Goal: Task Accomplishment & Management: Manage account settings

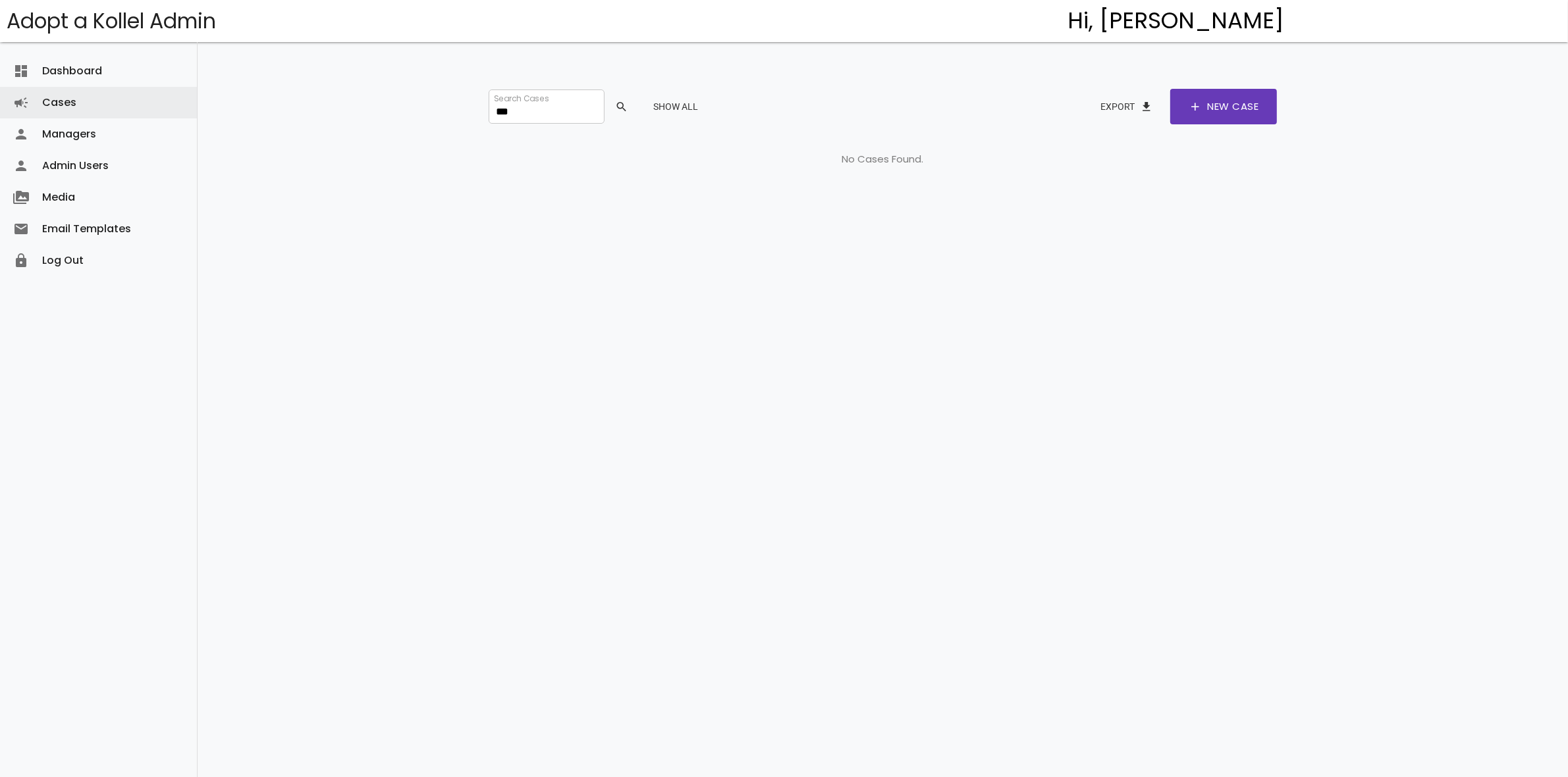
click at [441, 100] on div "dashboard Dashboard attach_money Transactions keyboard_arrow_right attach_money…" at bounding box center [882, 367] width 1371 height 735
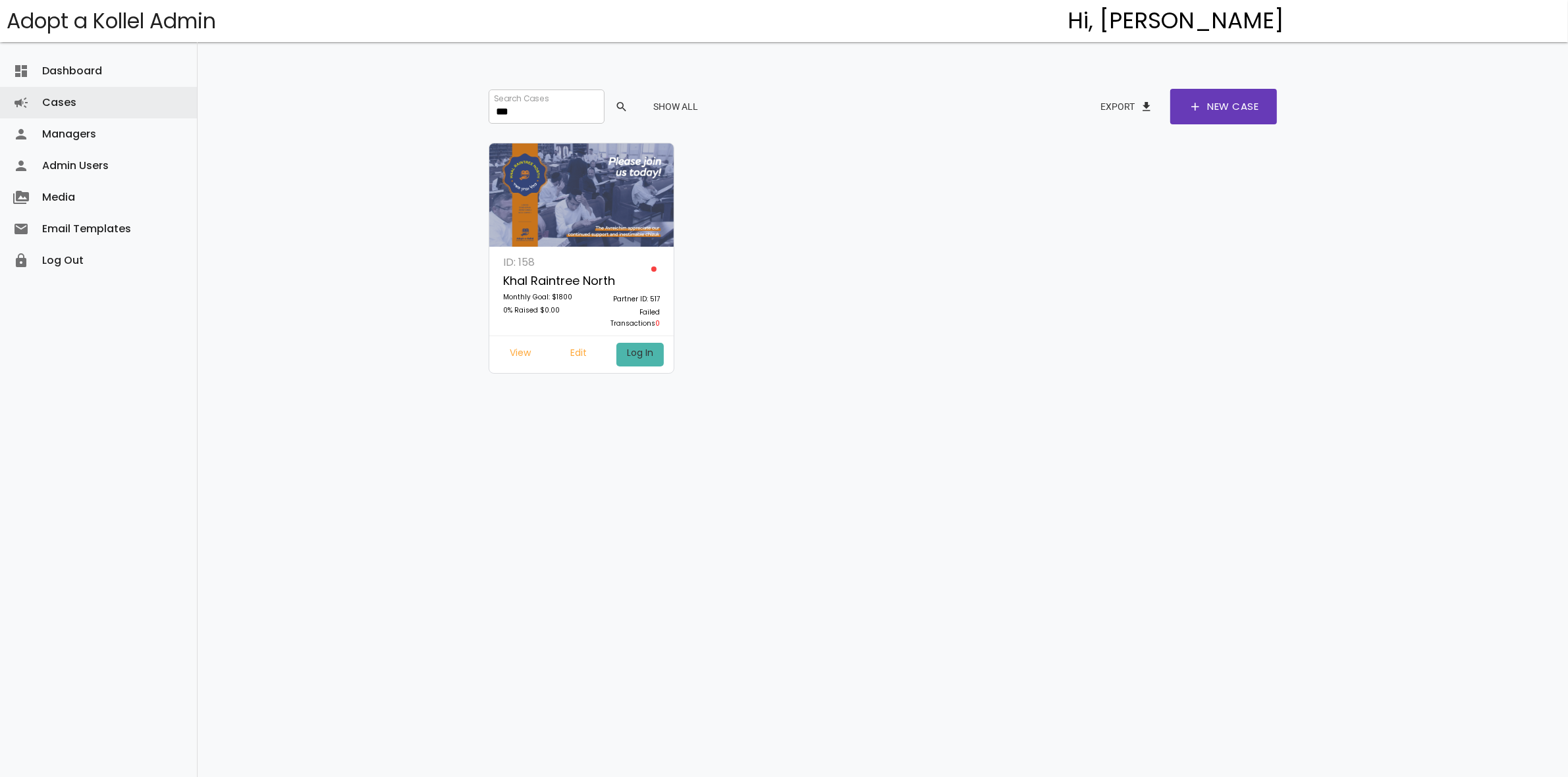
click at [646, 355] on link "Log In" at bounding box center [639, 354] width 47 height 24
click at [573, 345] on link "Edit" at bounding box center [578, 354] width 37 height 24
drag, startPoint x: 512, startPoint y: 111, endPoint x: 429, endPoint y: 96, distance: 84.3
click at [429, 96] on div "dashboard Dashboard attach_money Transactions keyboard_arrow_right attach_money…" at bounding box center [882, 367] width 1371 height 735
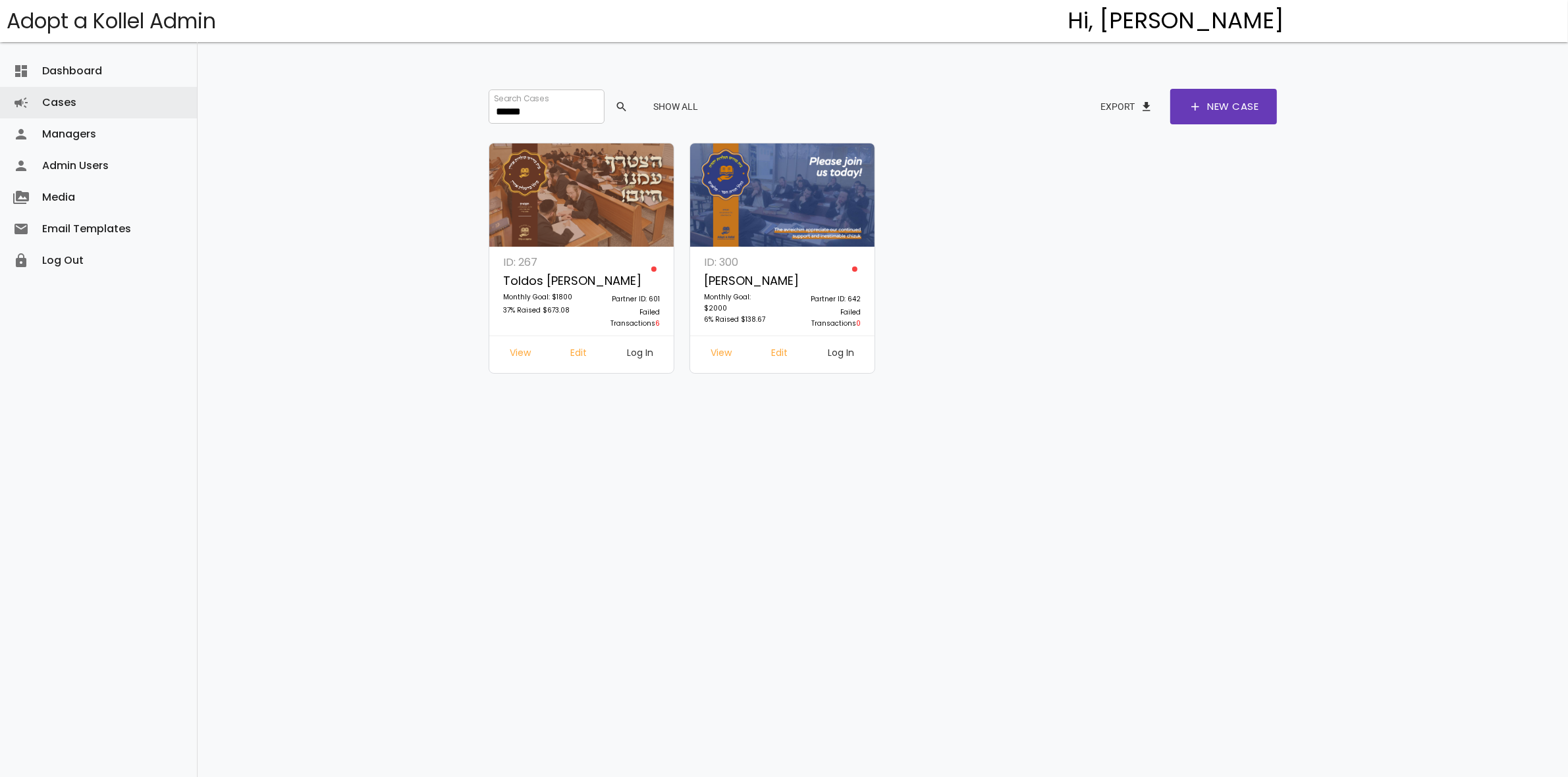
click at [635, 355] on link "Log In" at bounding box center [639, 354] width 47 height 24
click at [581, 353] on link "Edit" at bounding box center [578, 354] width 37 height 24
drag, startPoint x: 540, startPoint y: 114, endPoint x: 430, endPoint y: 92, distance: 112.2
click at [430, 92] on div "dashboard Dashboard attach_money Transactions keyboard_arrow_right attach_money…" at bounding box center [882, 367] width 1371 height 735
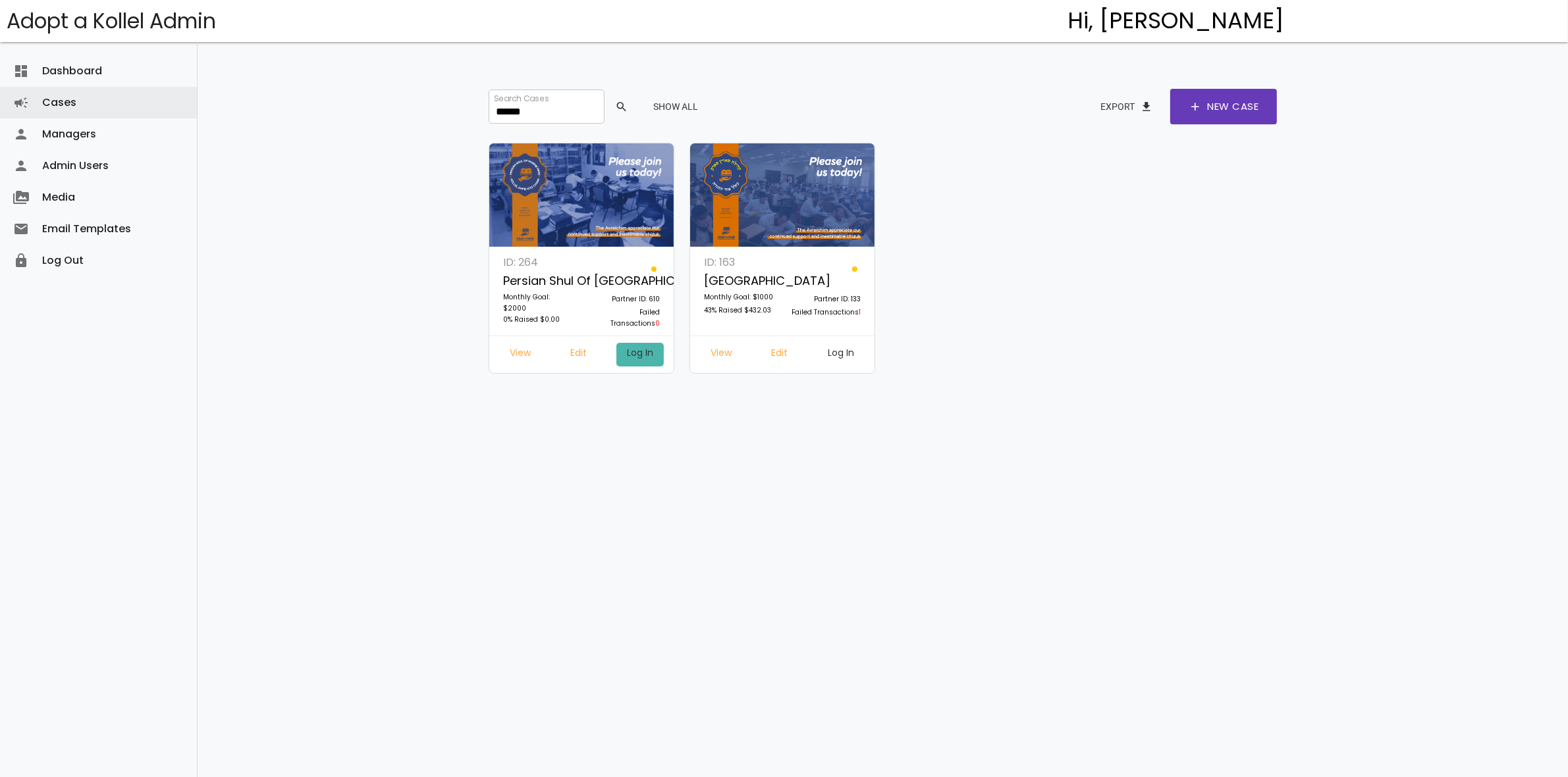
click at [639, 354] on link "Log In" at bounding box center [639, 354] width 47 height 24
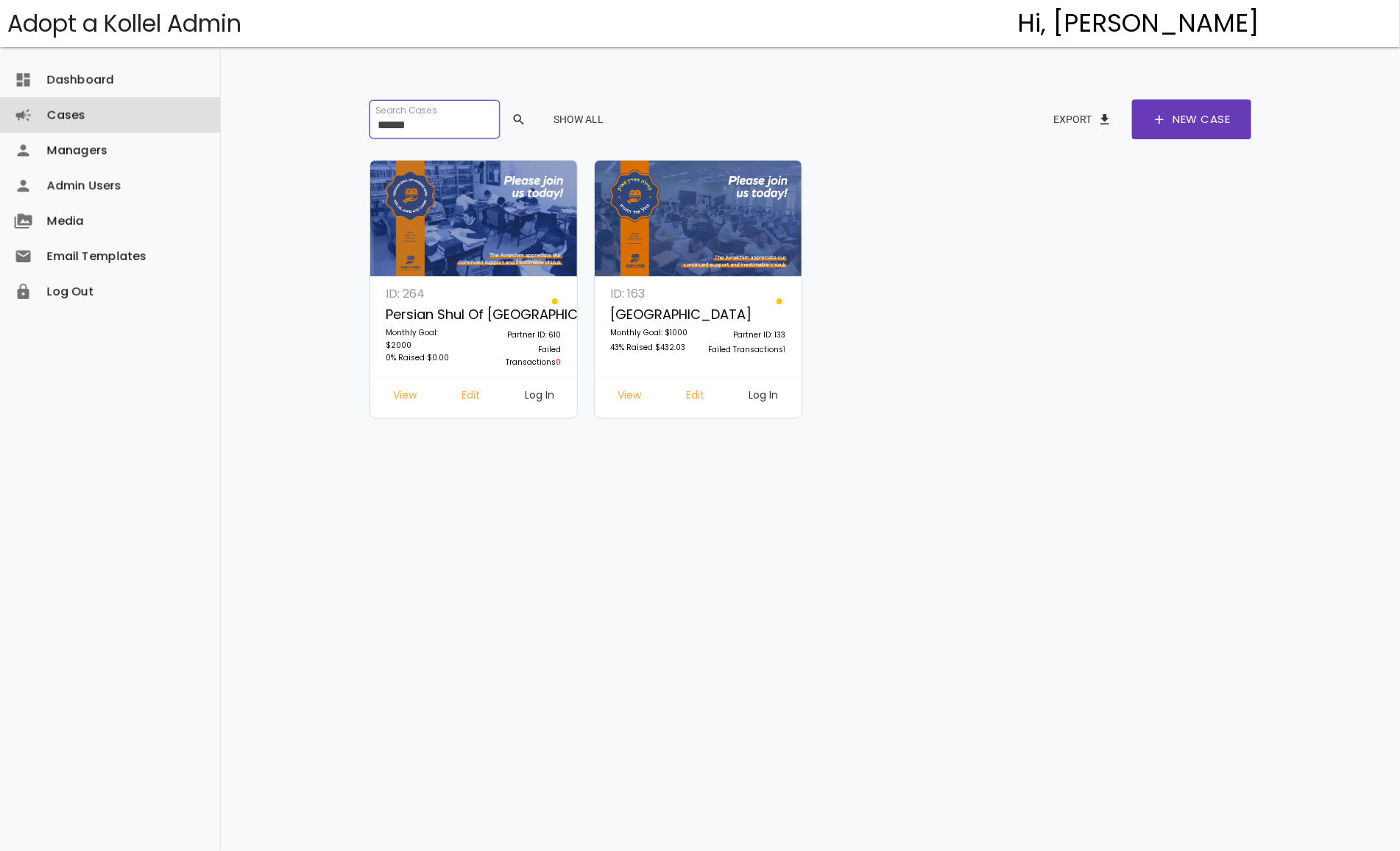
drag, startPoint x: 436, startPoint y: 123, endPoint x: 159, endPoint y: 120, distance: 277.0
click at [159, 120] on body "Adopt a Kollel Admin Hi, Chaya Chaitovsky menu Dashboard dashboard Cases campai…" at bounding box center [700, 429] width 1400 height 858
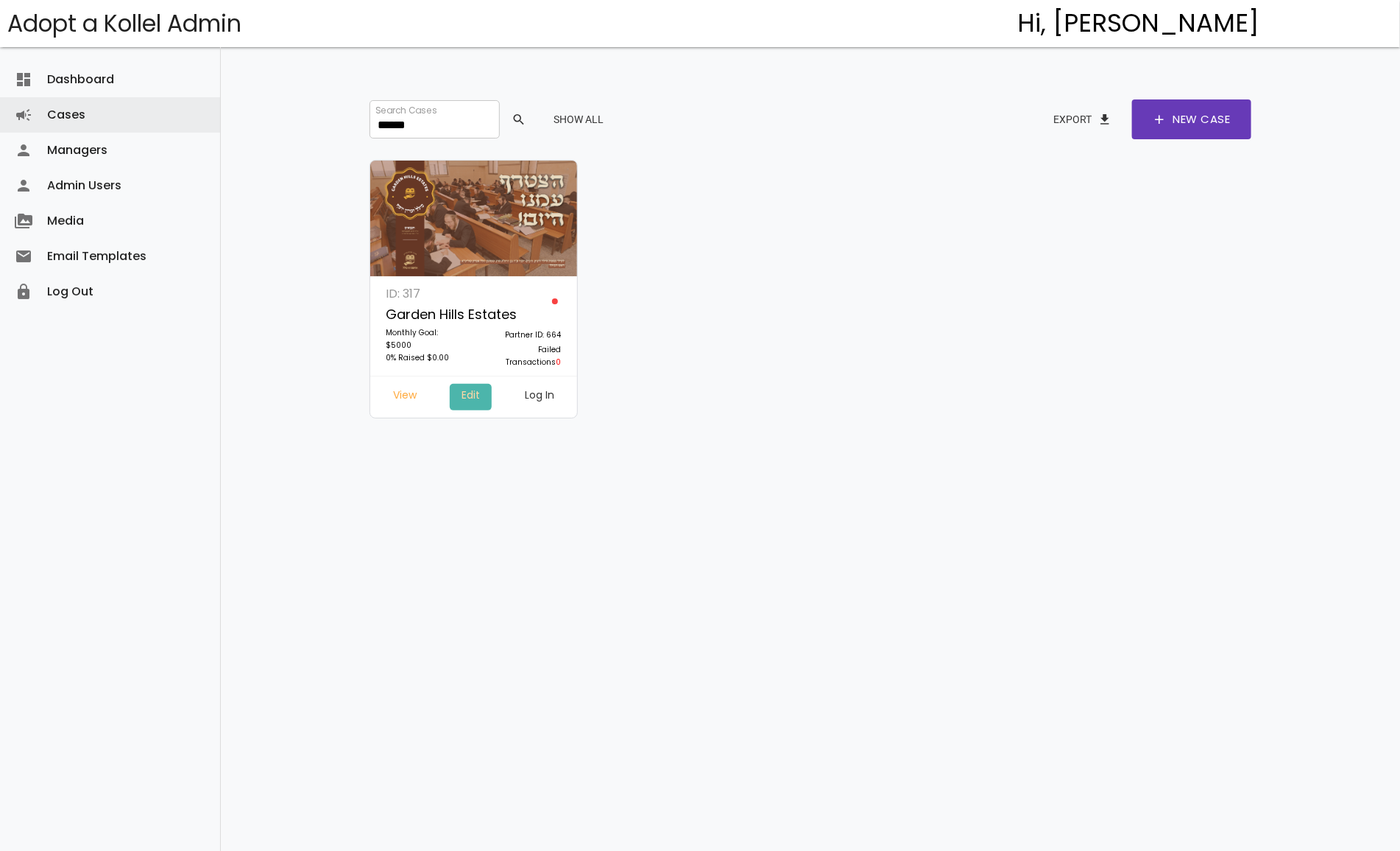
click at [471, 395] on link "Edit" at bounding box center [470, 396] width 42 height 27
drag, startPoint x: 430, startPoint y: 126, endPoint x: 171, endPoint y: 112, distance: 259.4
click at [171, 112] on body "Adopt a Kollel Admin Hi, Chaya Chaitovsky menu Dashboard dashboard Cases campai…" at bounding box center [700, 429] width 1400 height 858
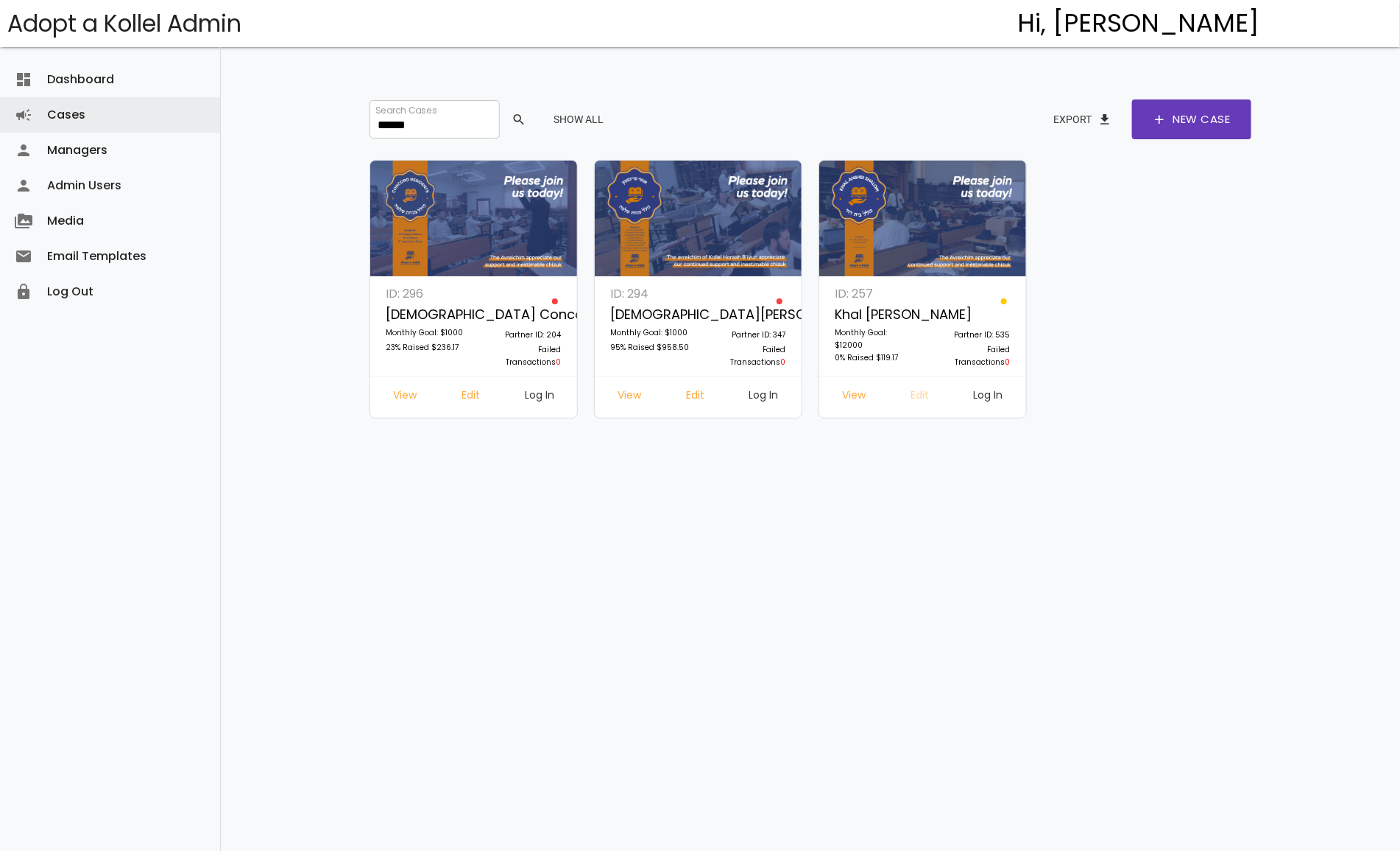
click at [920, 400] on link "Edit" at bounding box center [919, 396] width 42 height 27
drag, startPoint x: 443, startPoint y: 128, endPoint x: 89, endPoint y: 104, distance: 354.8
click at [89, 104] on body "Adopt a Kollel Admin Hi, Chaya Chaitovsky menu Dashboard dashboard Cases campai…" at bounding box center [700, 429] width 1400 height 858
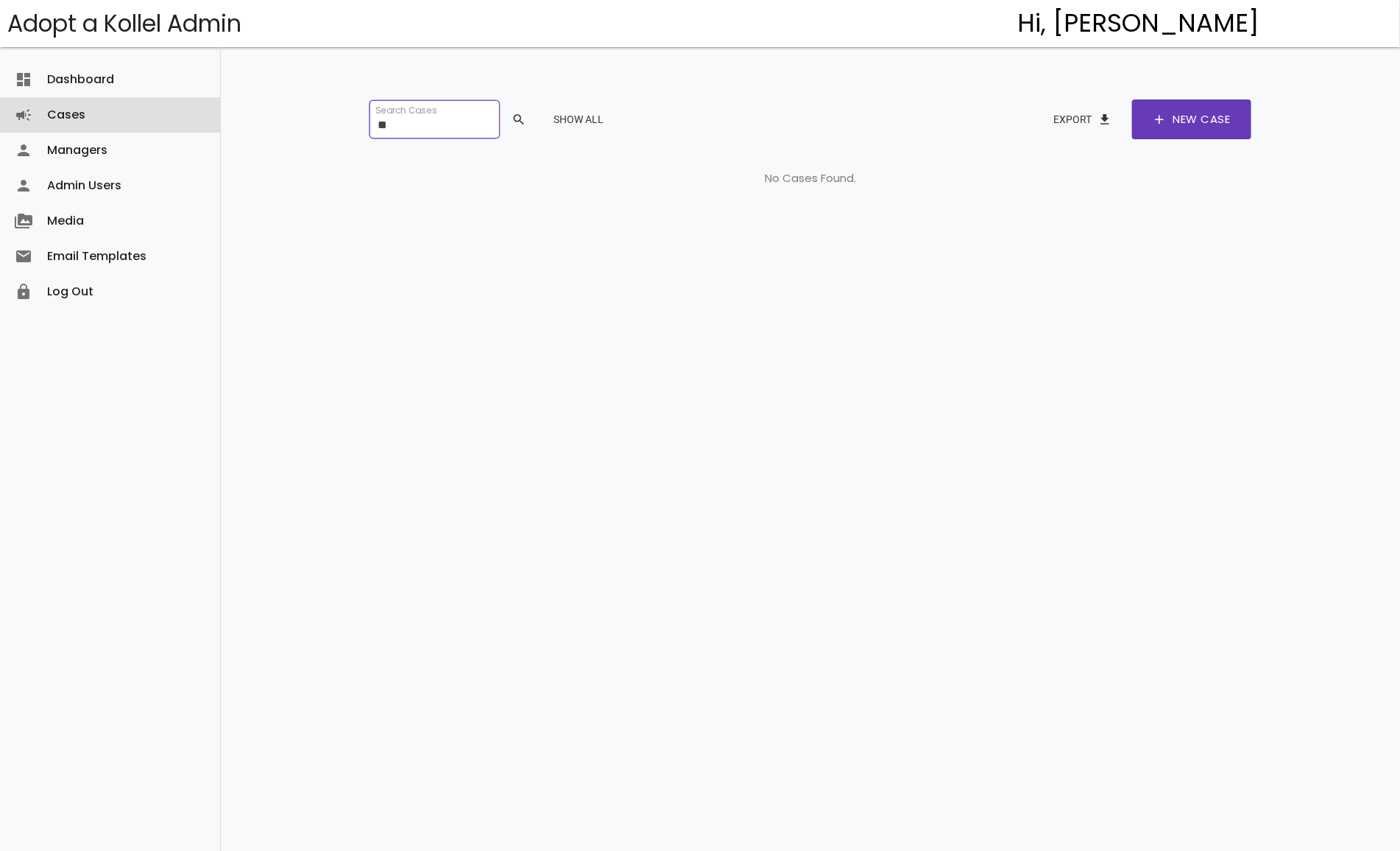
type input "*"
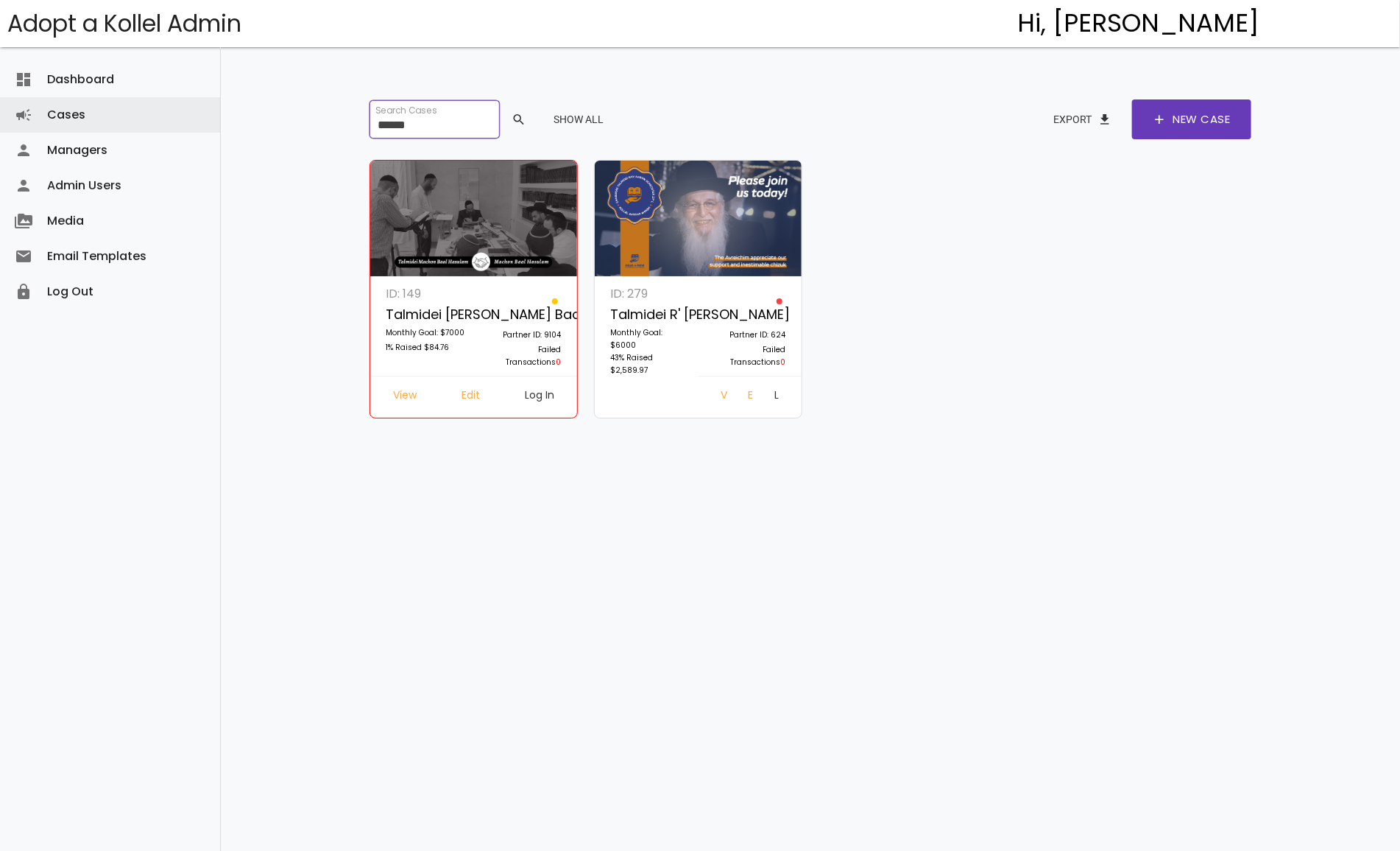
type input "******"
click at [542, 388] on link "Log In" at bounding box center [539, 396] width 53 height 27
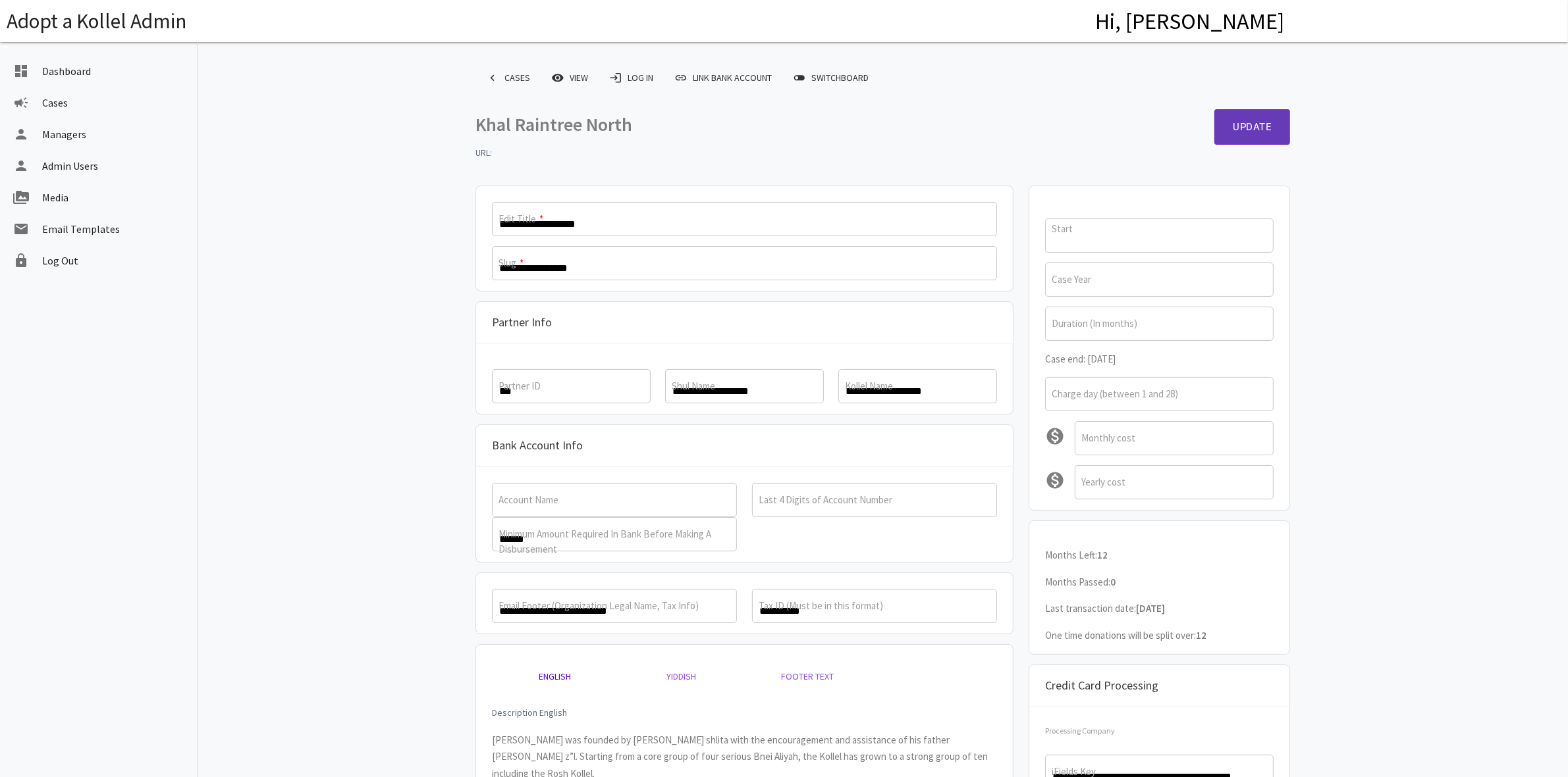
type input "**********"
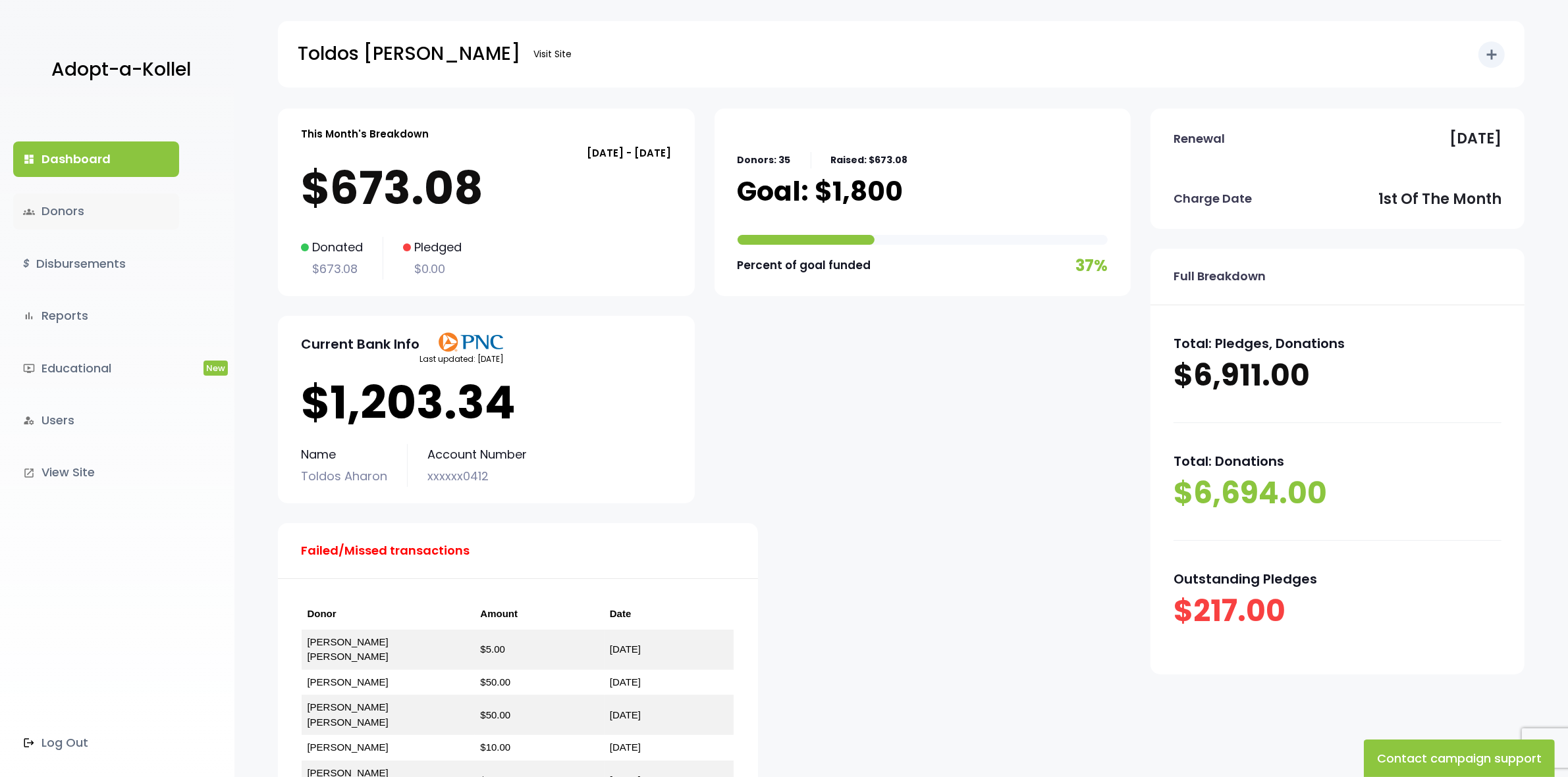
click at [58, 209] on link "groups Donors" at bounding box center [96, 211] width 166 height 36
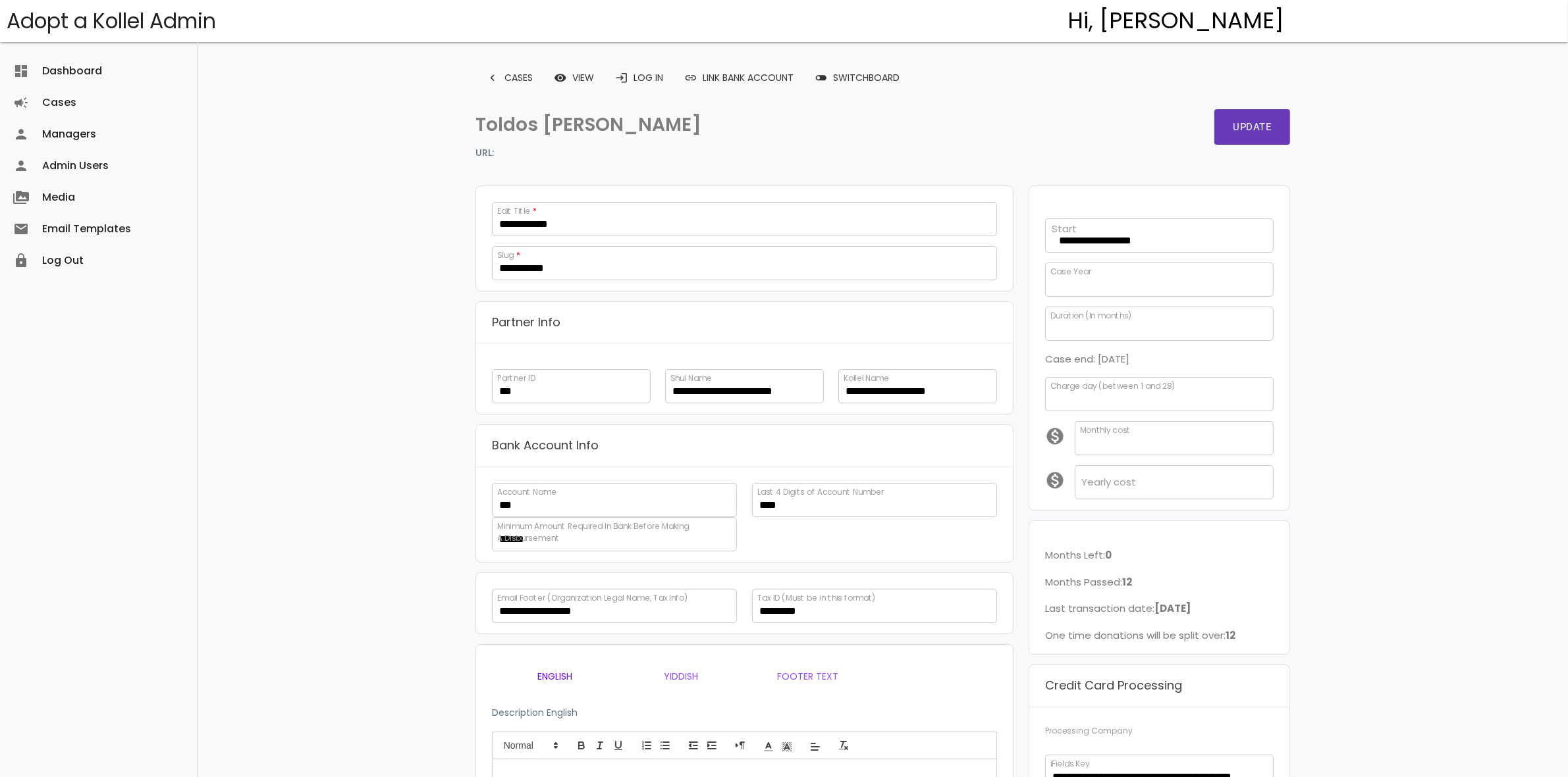
scroll to position [258, 0]
click at [1081, 287] on input "*" at bounding box center [1159, 279] width 229 height 34
drag, startPoint x: 1050, startPoint y: 283, endPoint x: 1016, endPoint y: 281, distance: 34.1
type input "*"
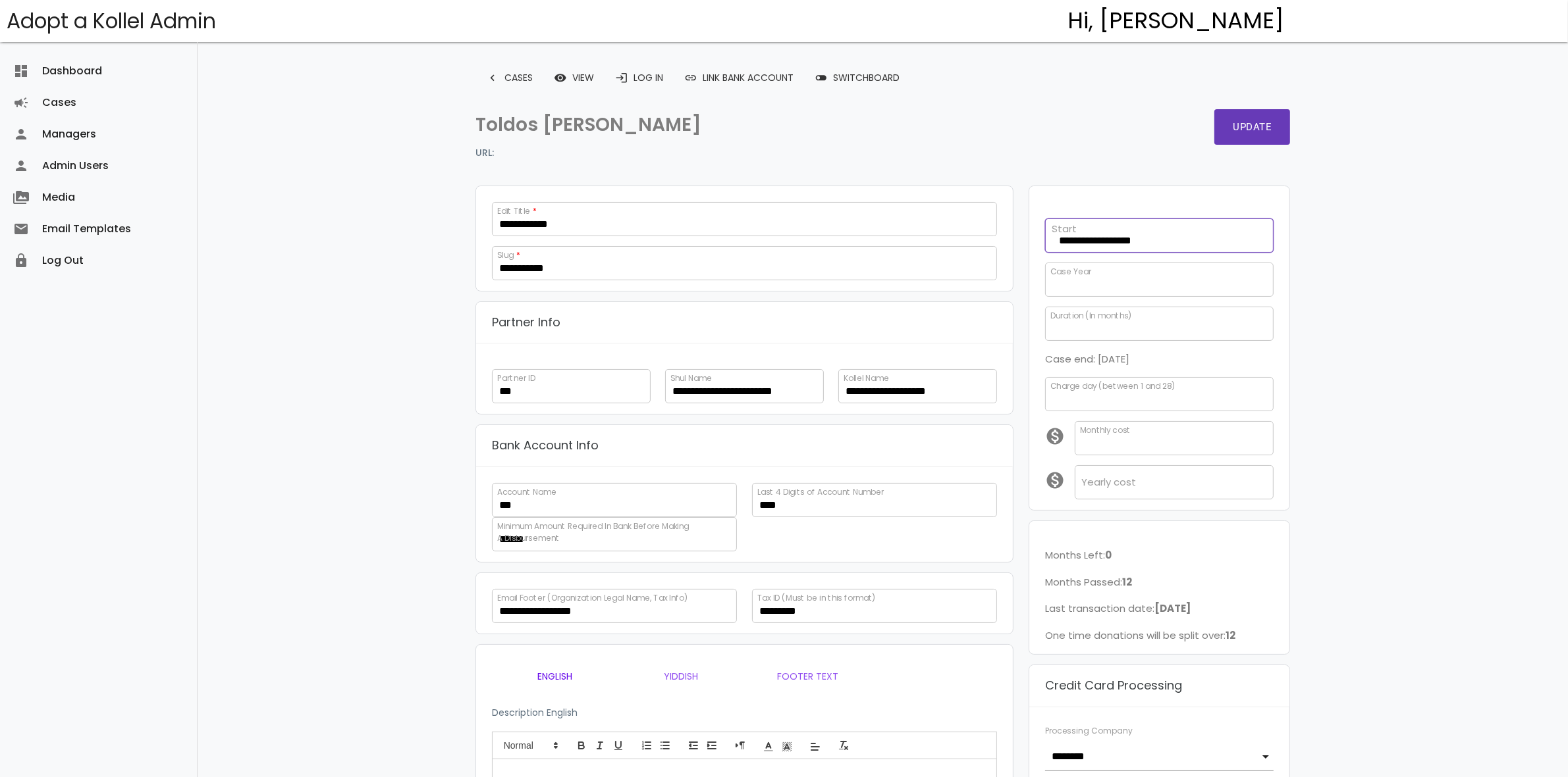
click at [1154, 235] on div "**********" at bounding box center [1159, 232] width 244 height 40
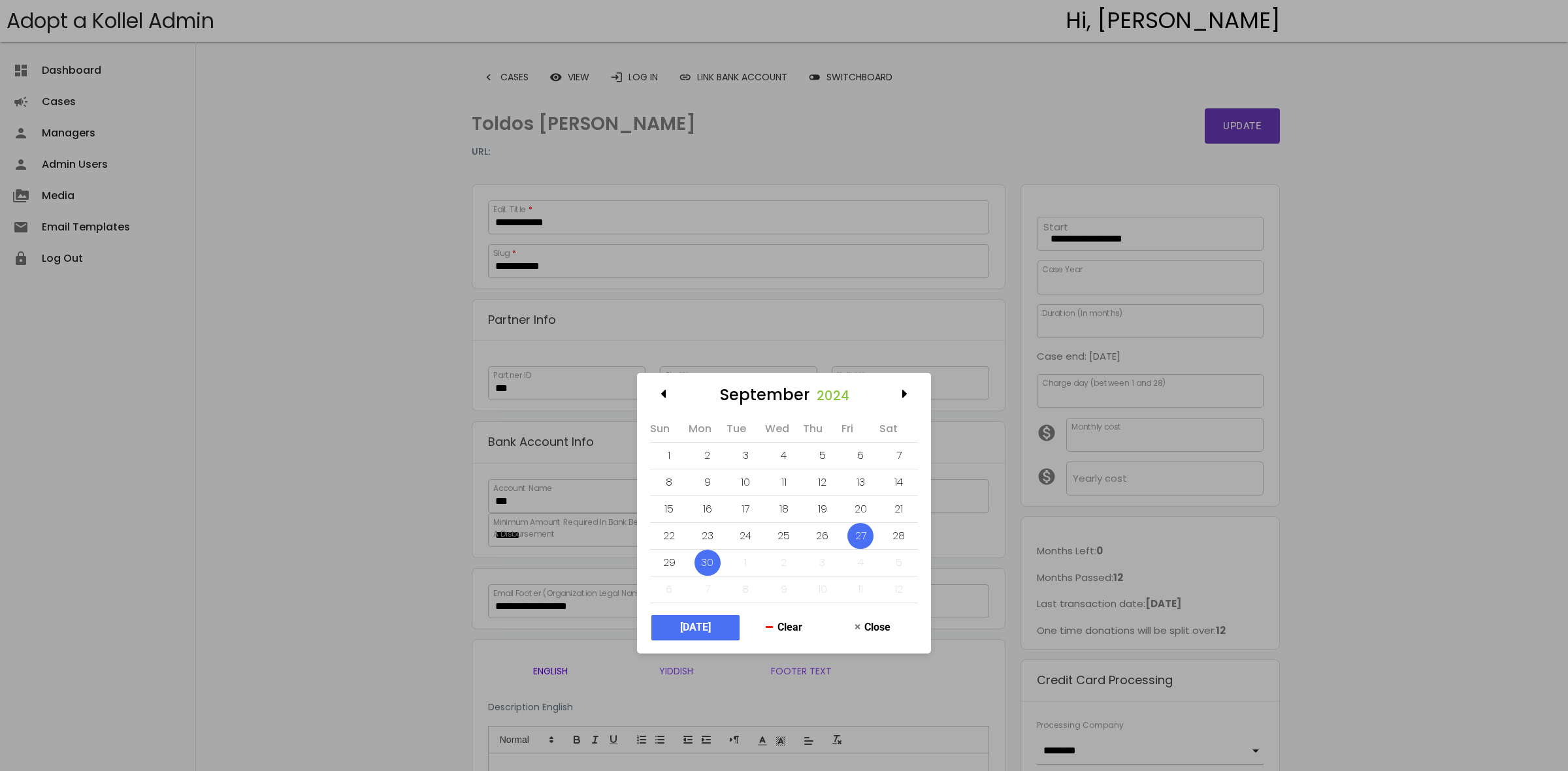
click at [862, 531] on div "27" at bounding box center [861, 536] width 26 height 26
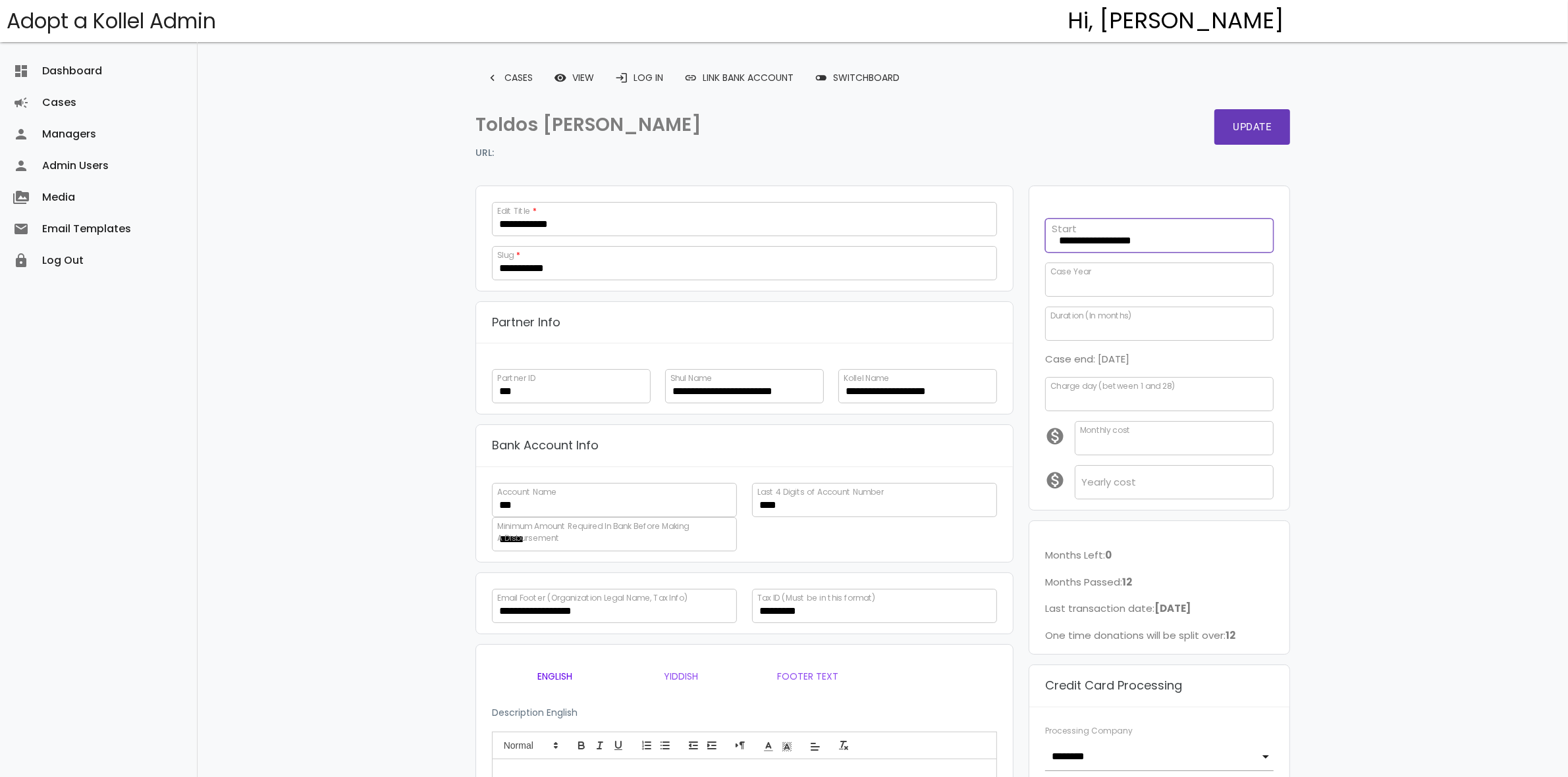
click at [1151, 228] on div "**********" at bounding box center [1159, 232] width 244 height 40
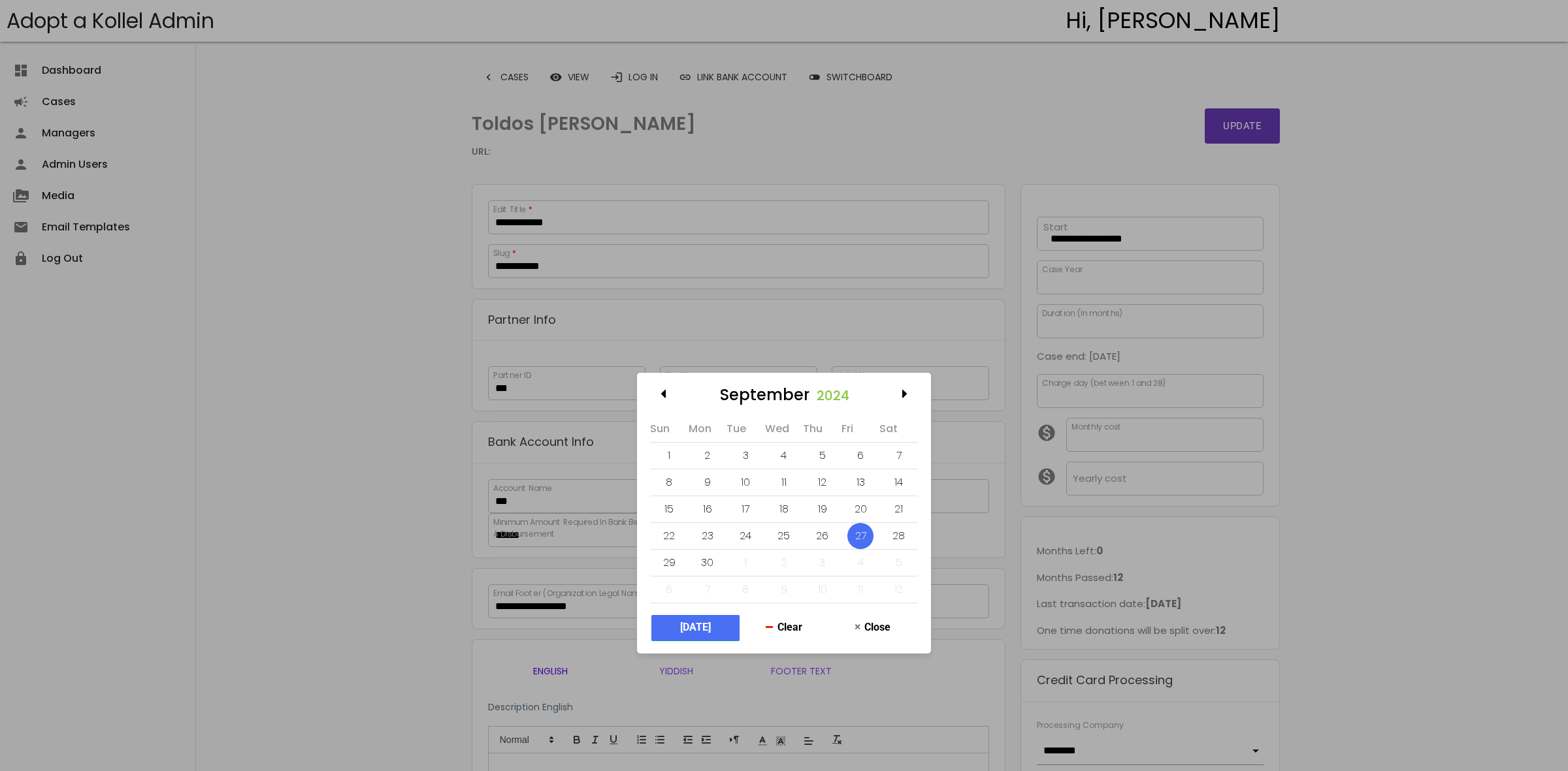
click at [693, 628] on button "[DATE]" at bounding box center [696, 628] width 89 height 25
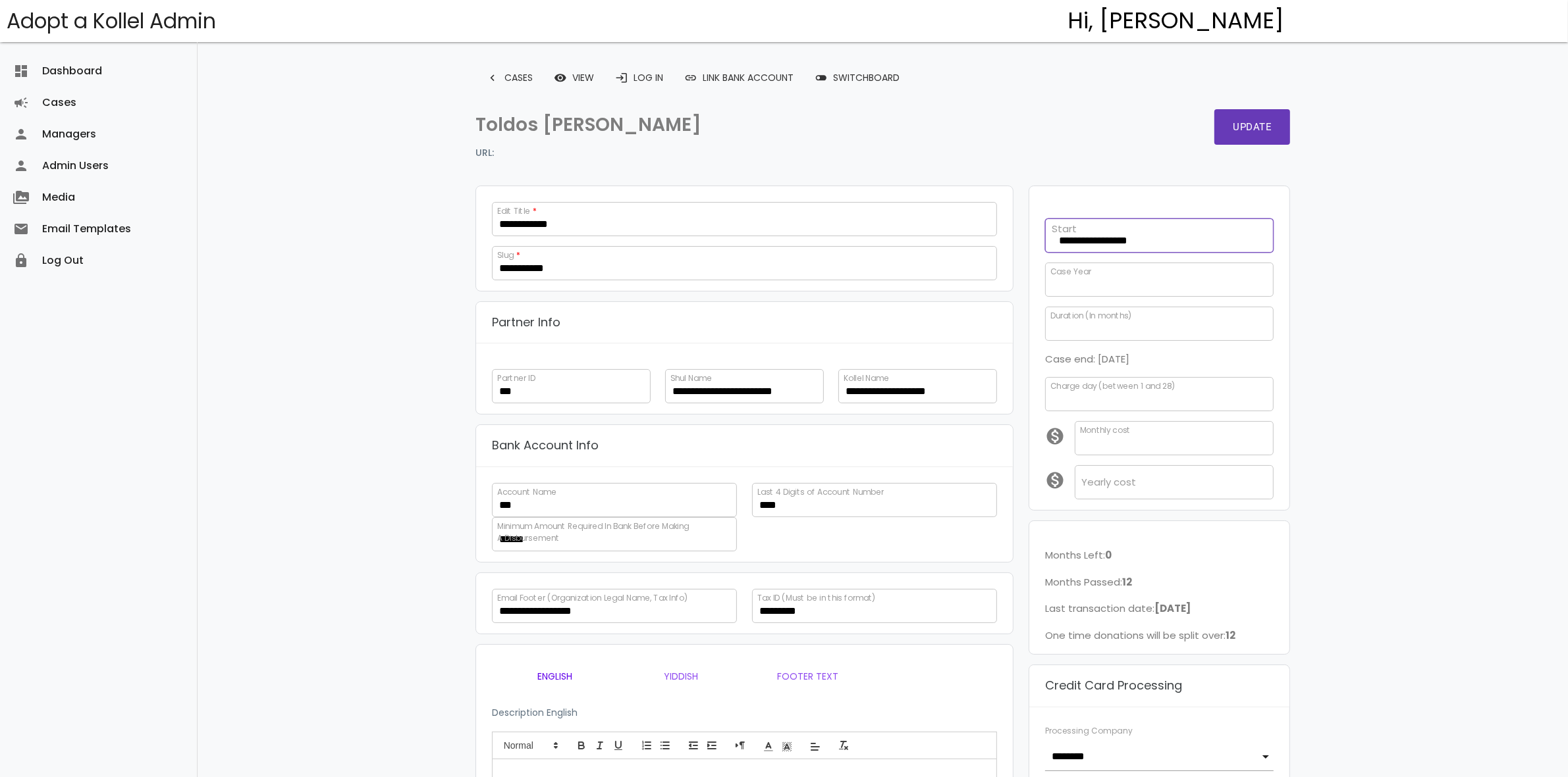
click at [1104, 232] on input "**********" at bounding box center [1159, 235] width 229 height 34
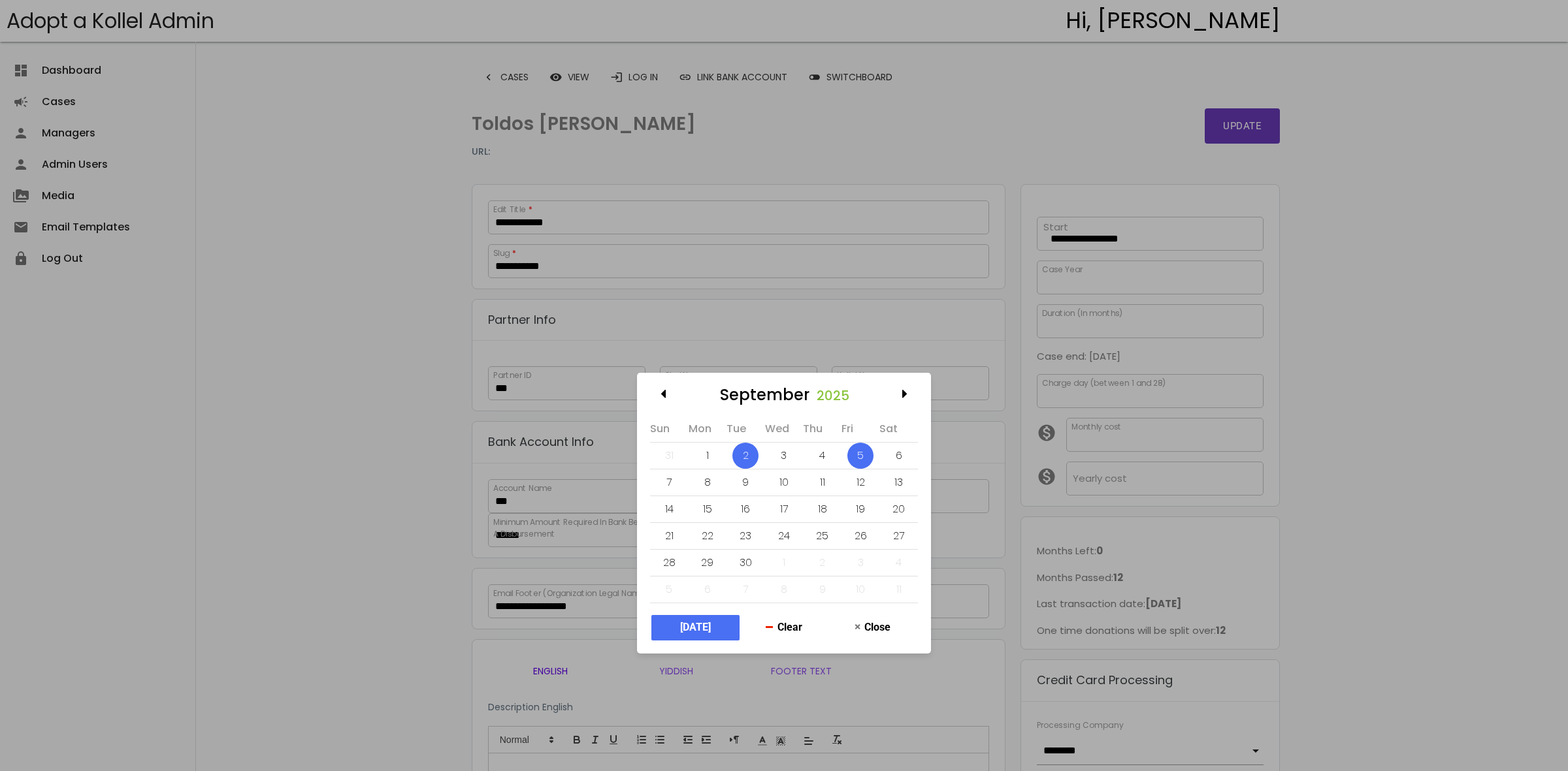
click at [852, 459] on div "5" at bounding box center [861, 456] width 26 height 26
type input "**********"
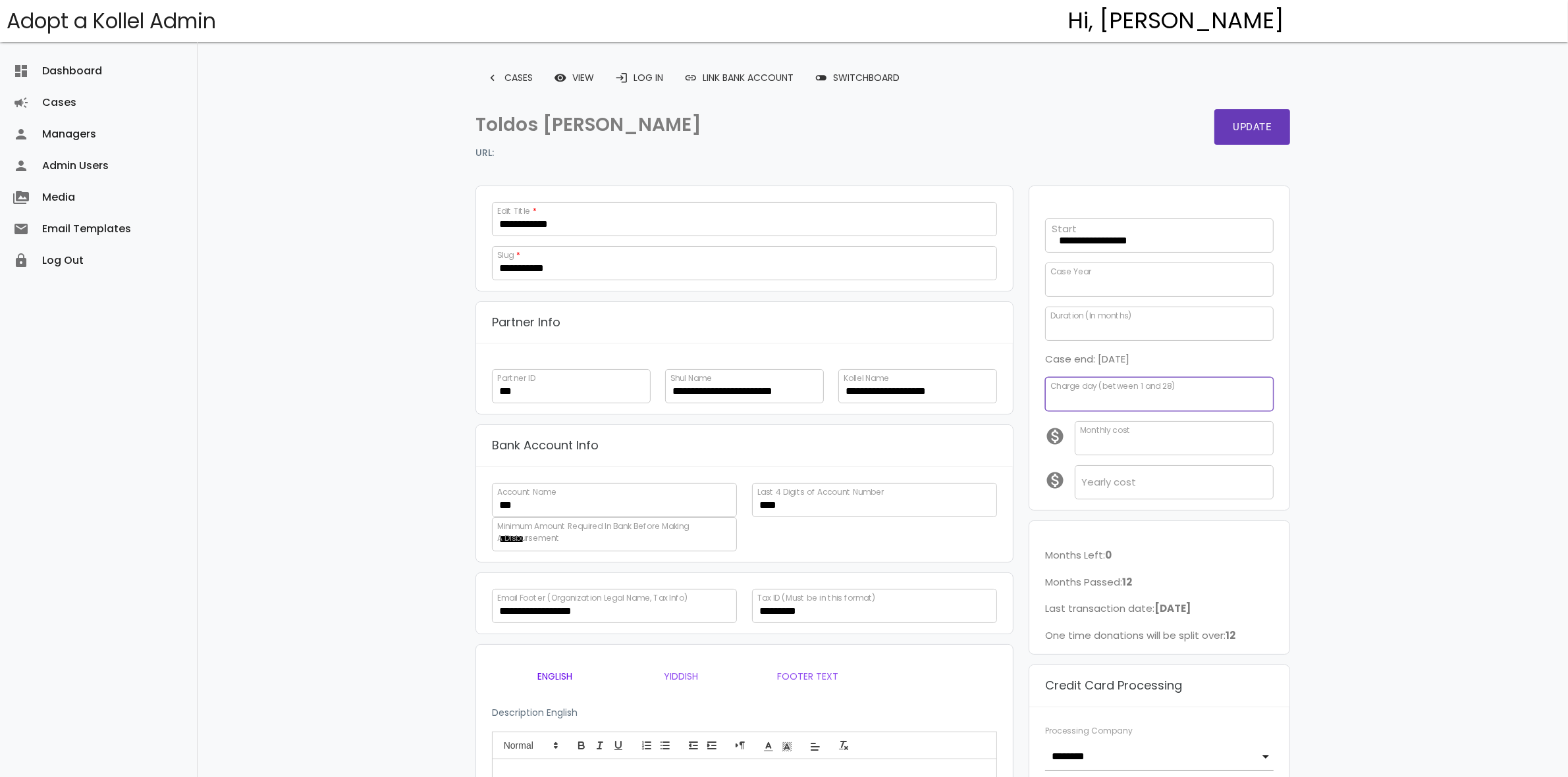
click at [1064, 400] on input "*" at bounding box center [1159, 394] width 229 height 34
drag, startPoint x: 1063, startPoint y: 401, endPoint x: 1028, endPoint y: 396, distance: 35.4
click at [1028, 396] on div "**********" at bounding box center [1159, 348] width 275 height 325
click at [1128, 400] on input "*" at bounding box center [1159, 394] width 229 height 34
click at [1075, 401] on input "*" at bounding box center [1159, 394] width 229 height 34
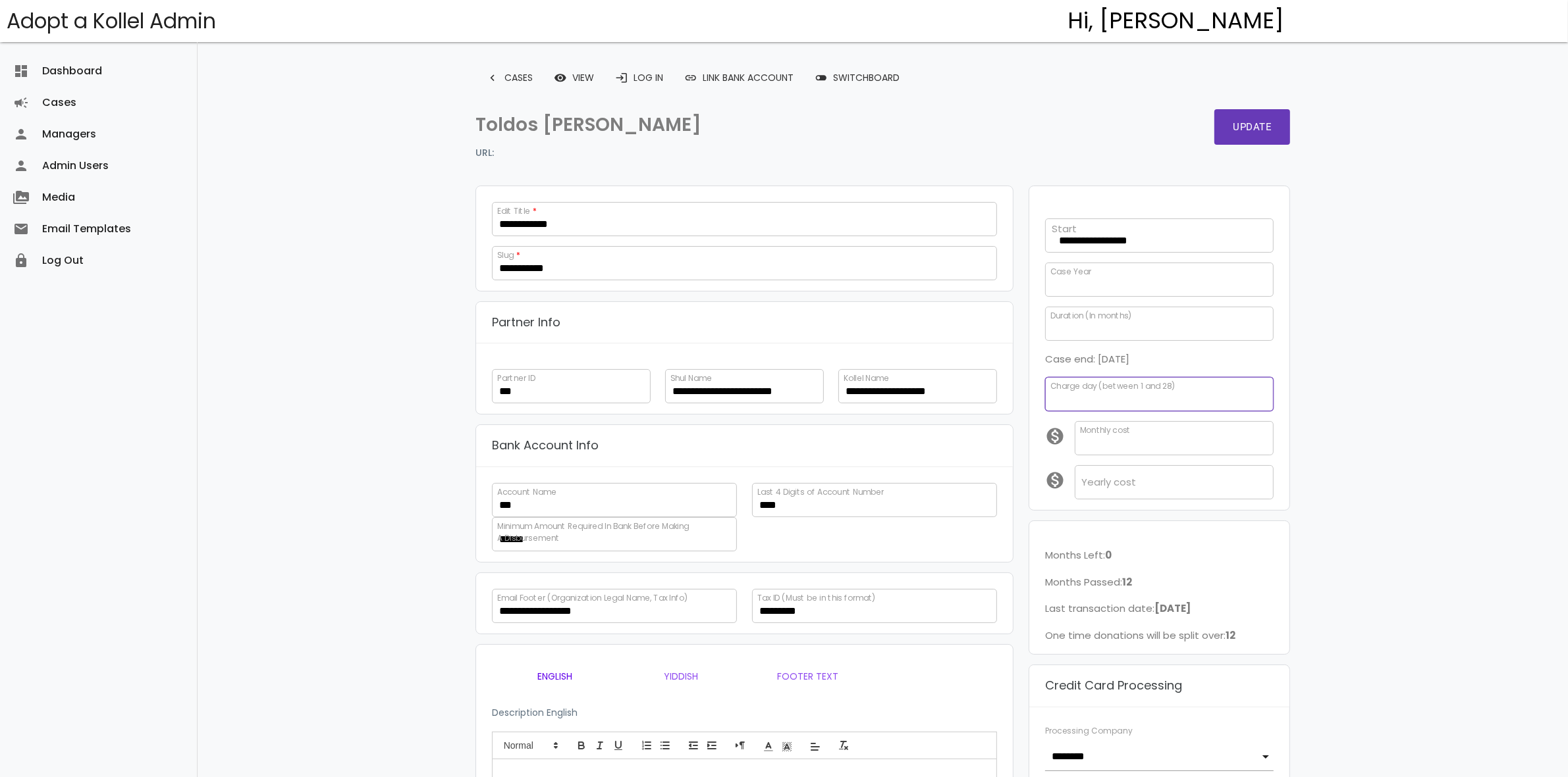
drag, startPoint x: 1067, startPoint y: 400, endPoint x: 1051, endPoint y: 393, distance: 17.5
click at [1051, 393] on input "*" at bounding box center [1159, 394] width 229 height 34
click at [1121, 399] on input "*" at bounding box center [1159, 394] width 229 height 34
drag, startPoint x: 1056, startPoint y: 400, endPoint x: 1041, endPoint y: 398, distance: 15.1
click at [1041, 398] on div "Charge day (between 1 and 28) *" at bounding box center [1159, 394] width 244 height 34
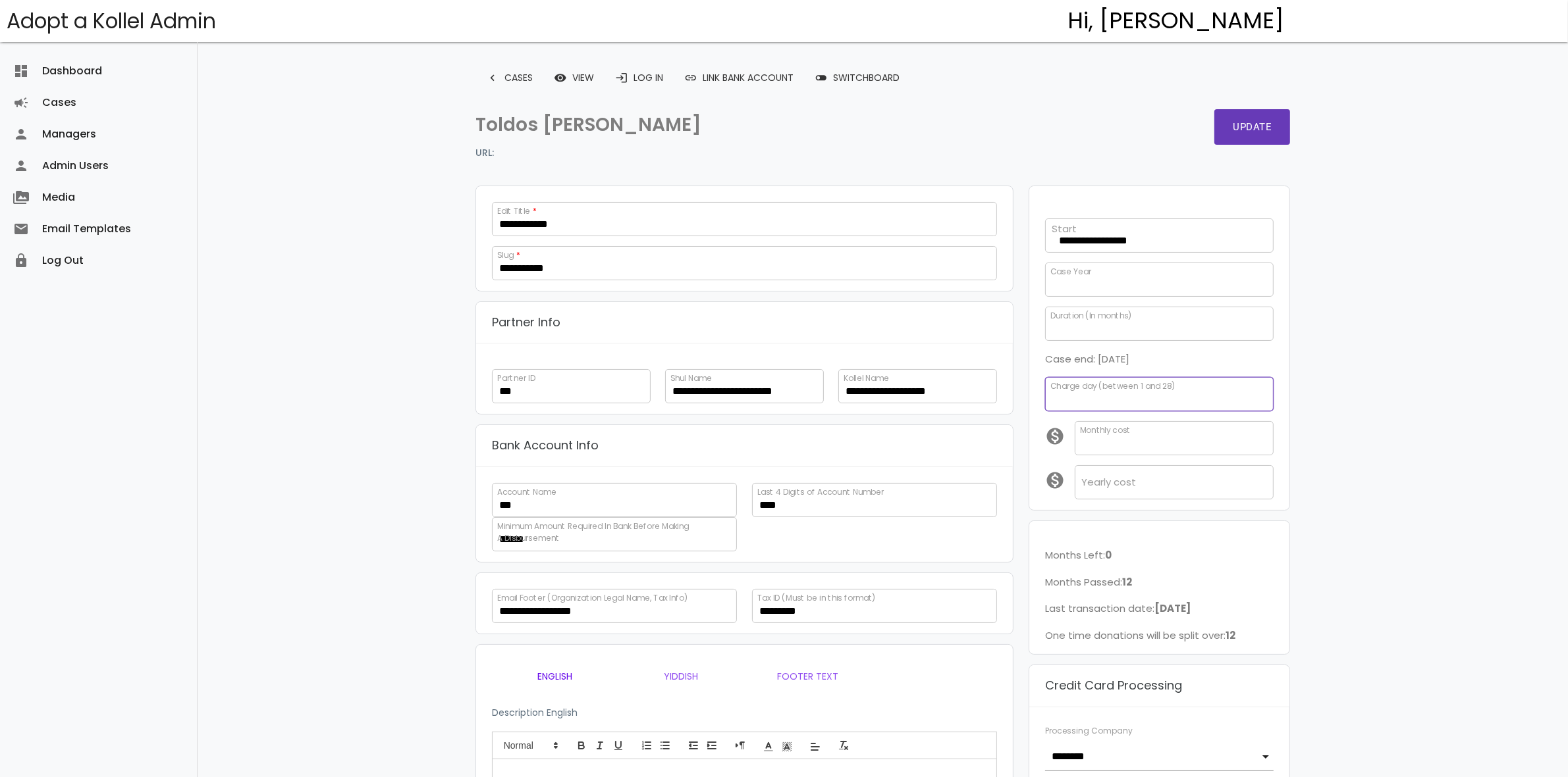
click at [1223, 396] on input "*" at bounding box center [1159, 394] width 229 height 34
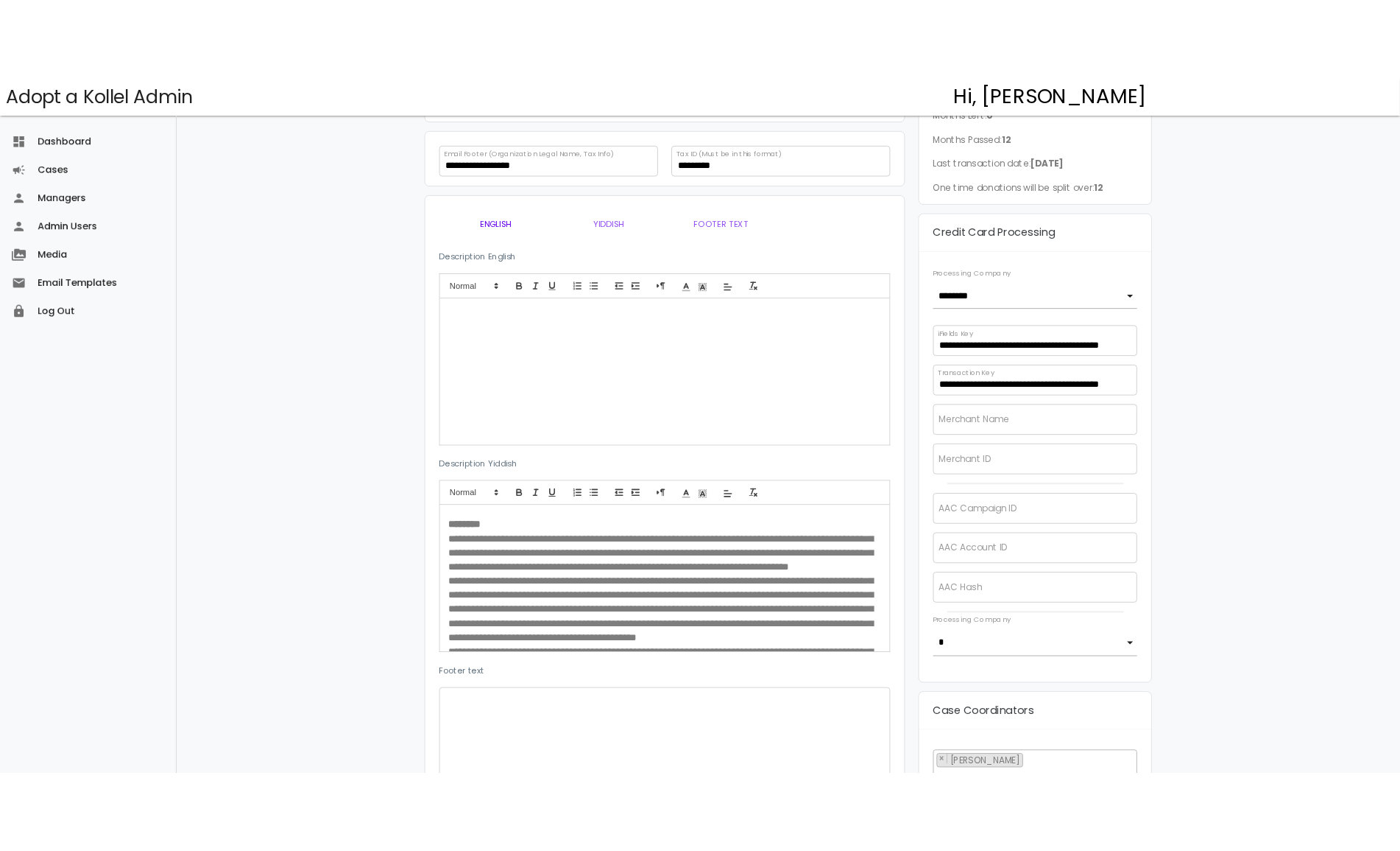
scroll to position [553, 0]
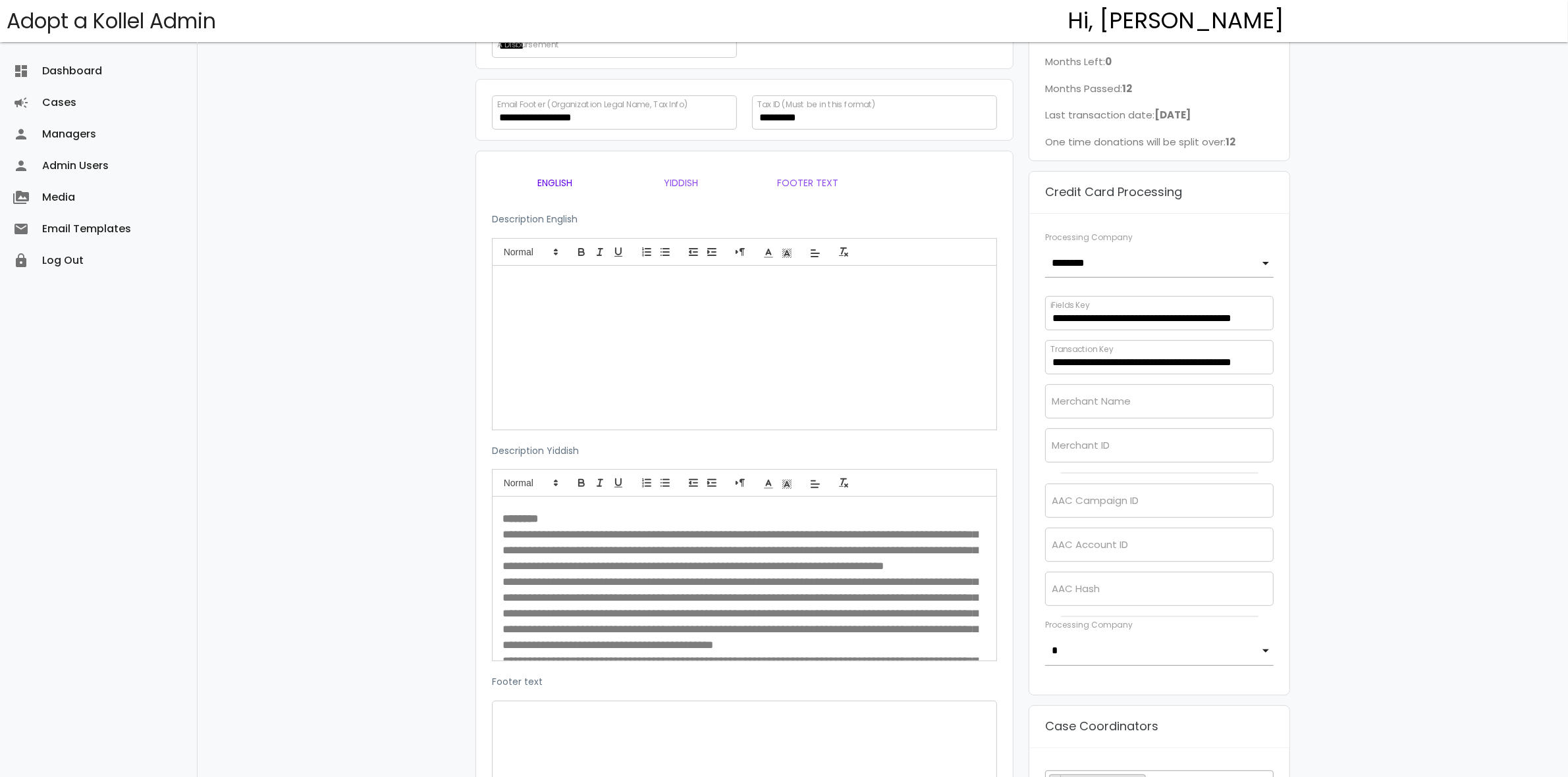
type input "*"
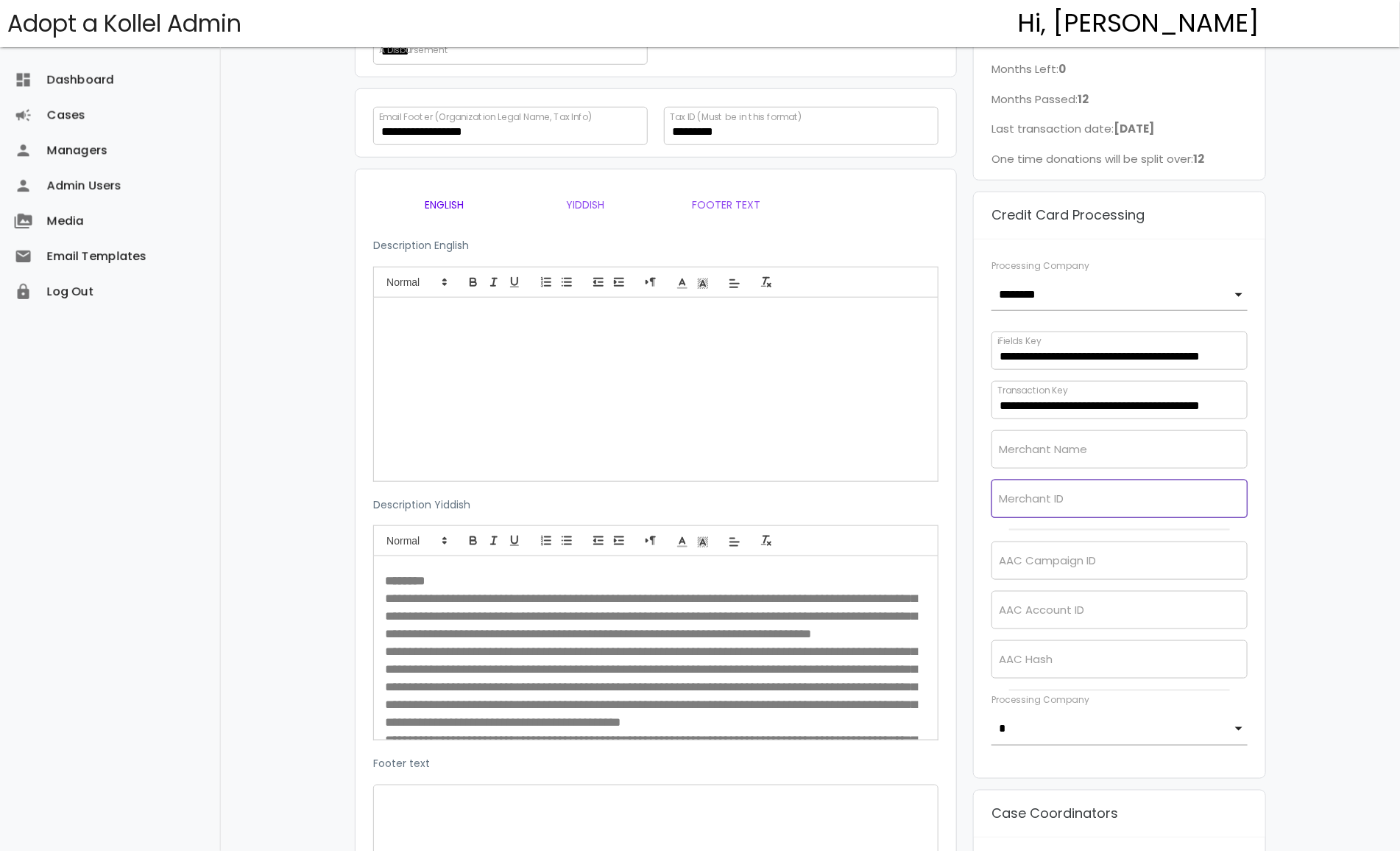
drag, startPoint x: 1044, startPoint y: 501, endPoint x: 1123, endPoint y: 478, distance: 82.3
click at [1044, 501] on input "text" at bounding box center [1119, 498] width 256 height 38
type input "*****"
click at [1190, 456] on input "text" at bounding box center [1119, 449] width 256 height 38
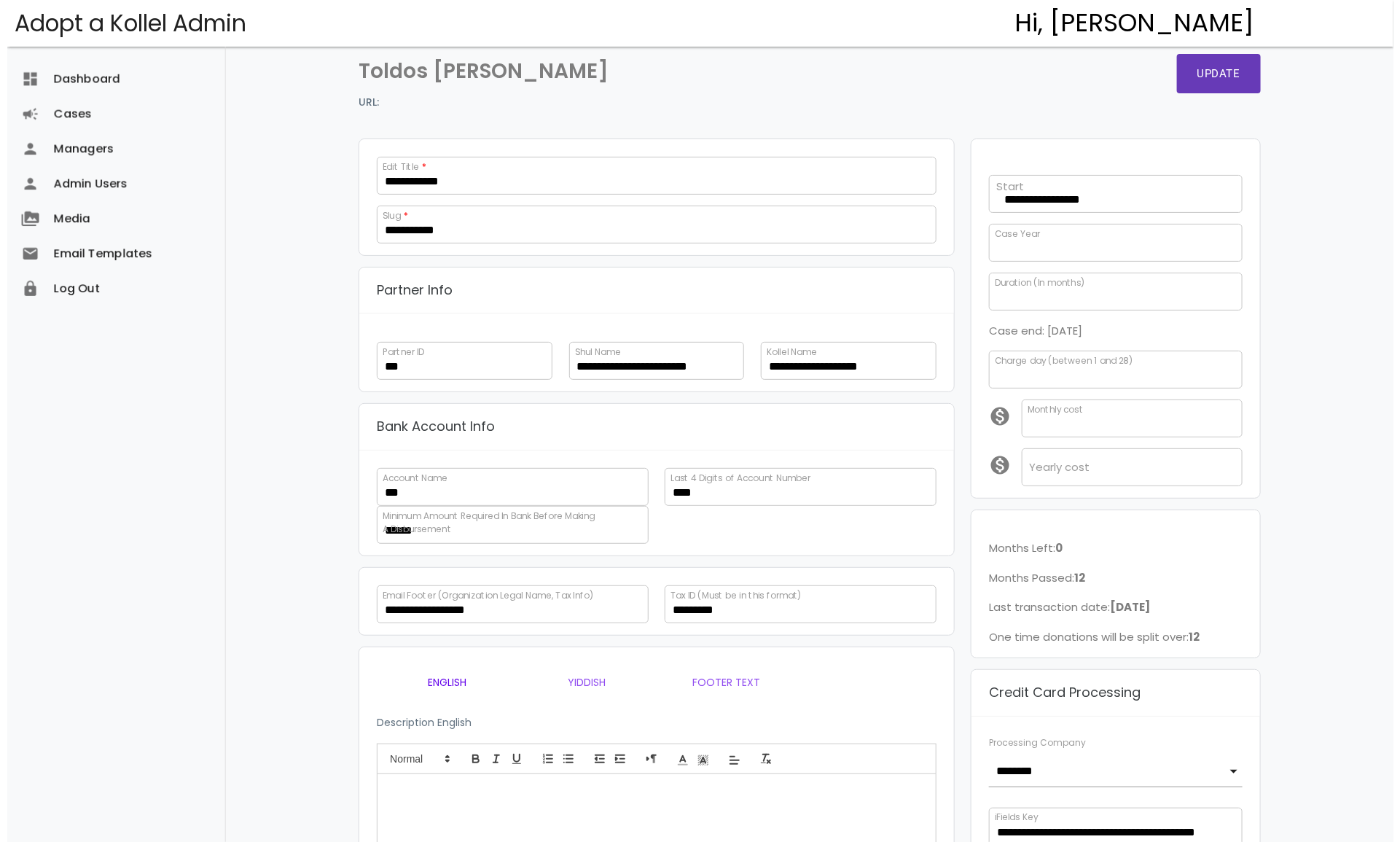
scroll to position [0, 0]
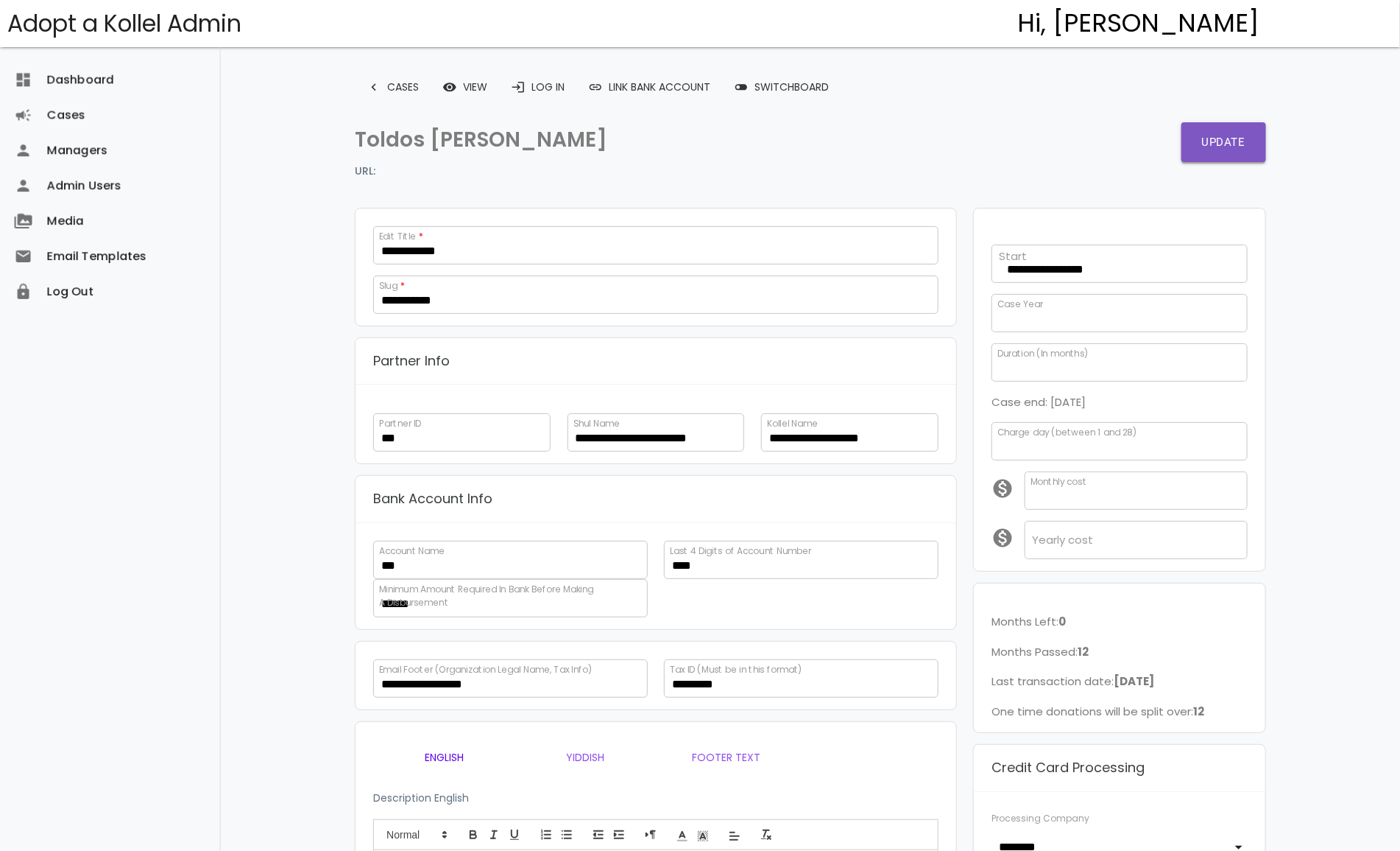
type input "**********"
click at [1228, 140] on button "Update" at bounding box center [1224, 141] width 85 height 40
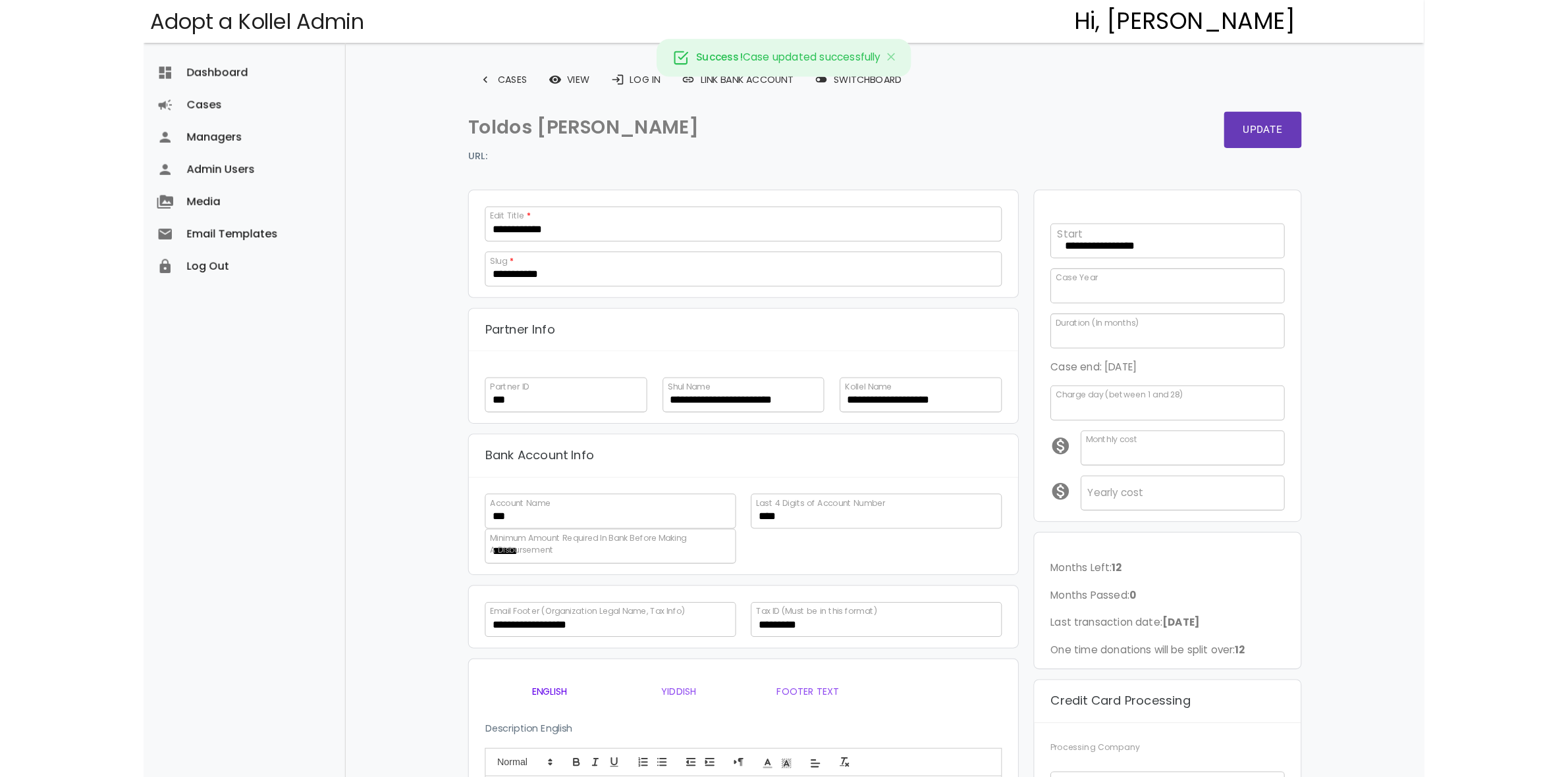
scroll to position [258, 0]
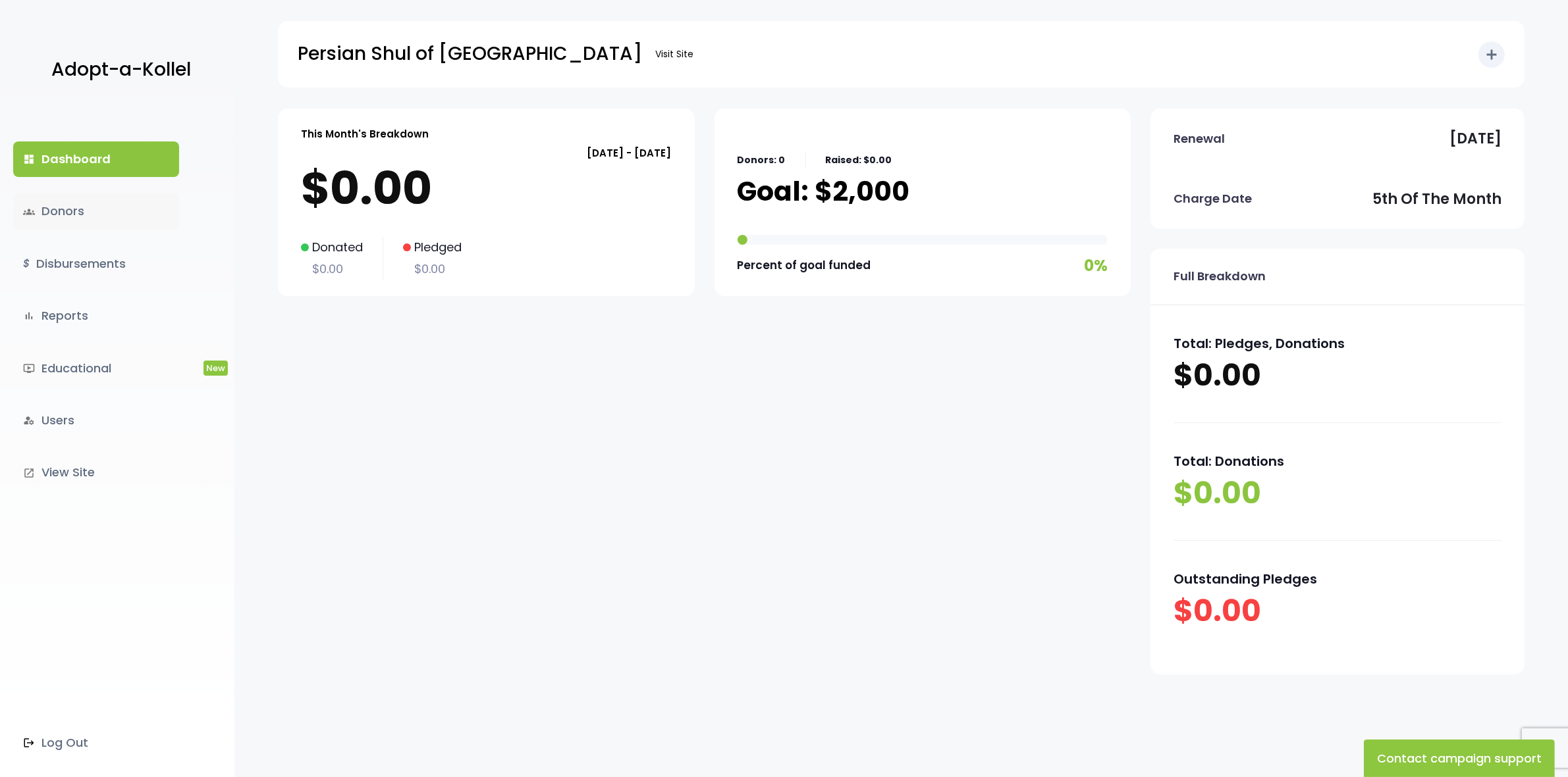
click at [69, 212] on link "groups Donors" at bounding box center [96, 211] width 166 height 36
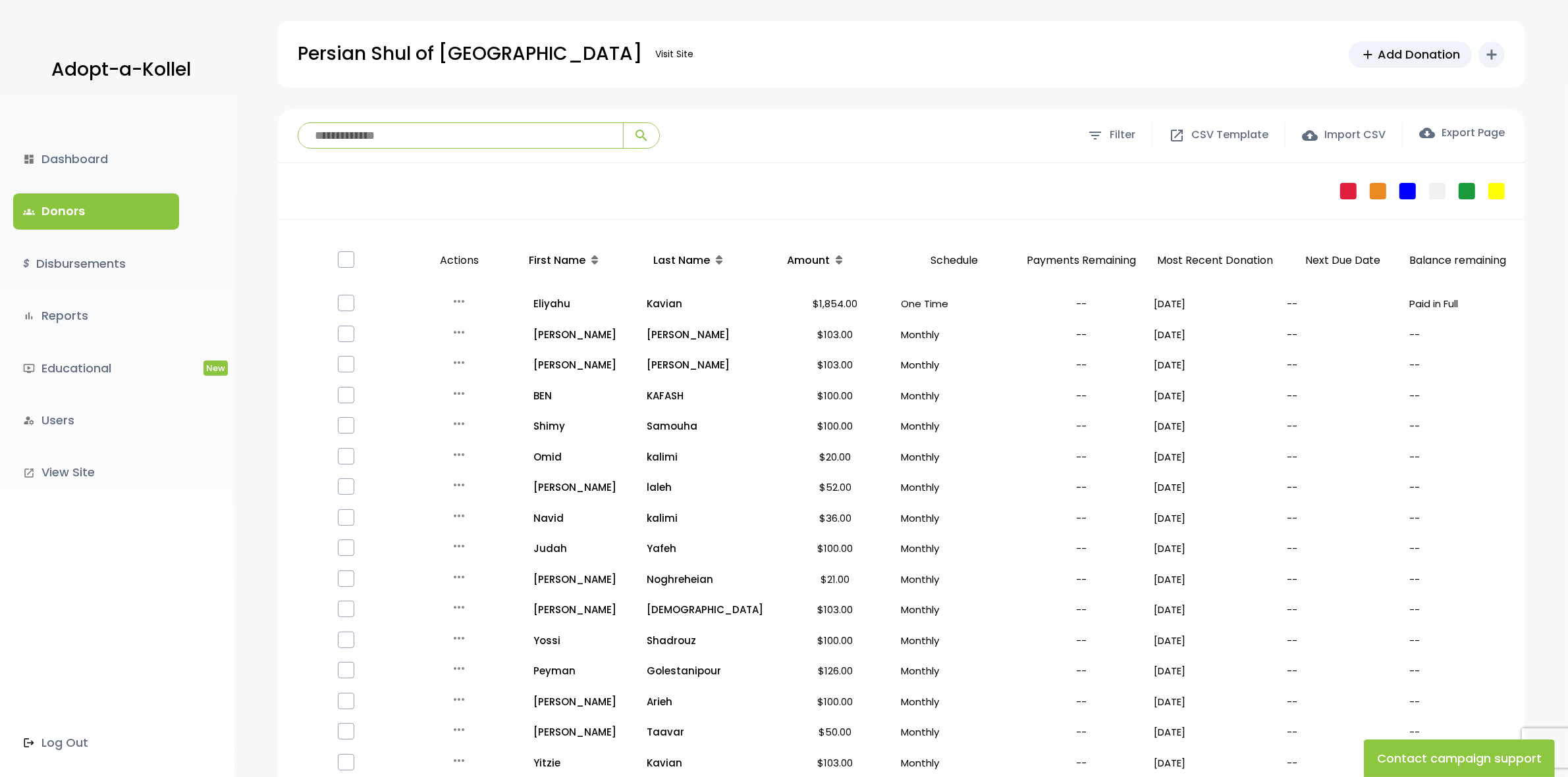
click at [389, 134] on input "search" at bounding box center [460, 135] width 325 height 25
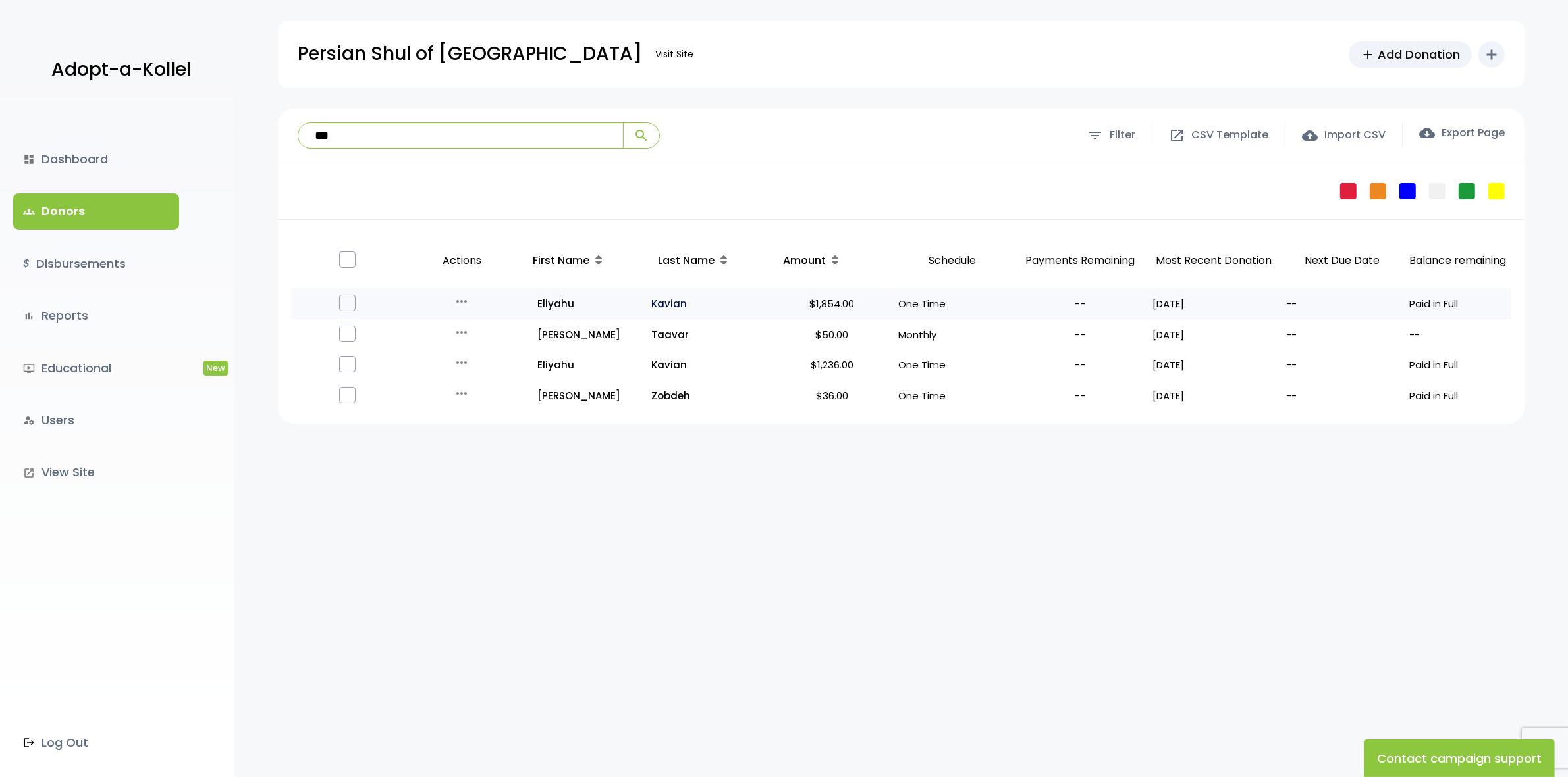
type input "***"
click at [670, 306] on p "Kavian" at bounding box center [708, 304] width 115 height 18
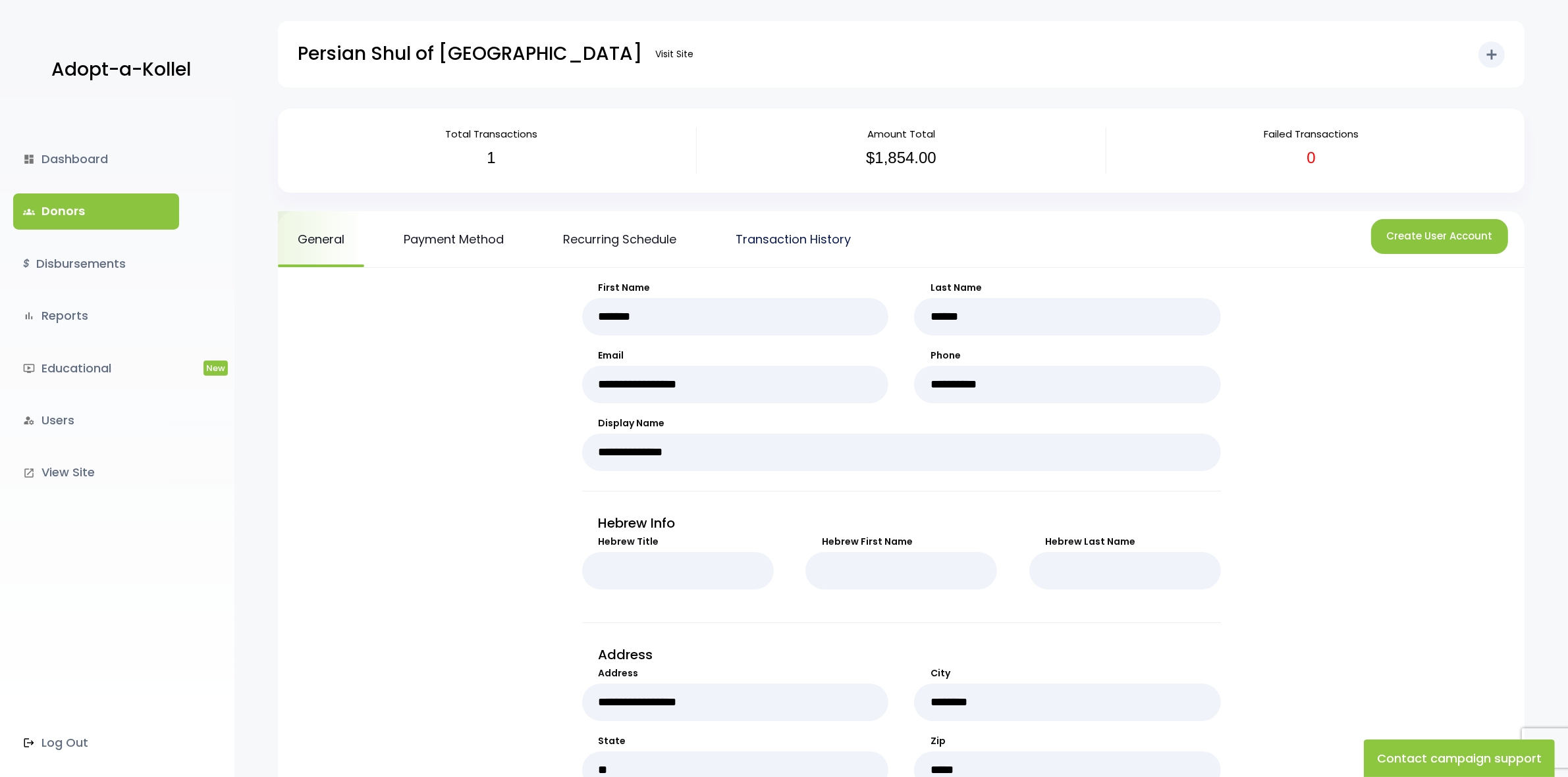
click at [839, 234] on link "Transaction History" at bounding box center [792, 239] width 154 height 56
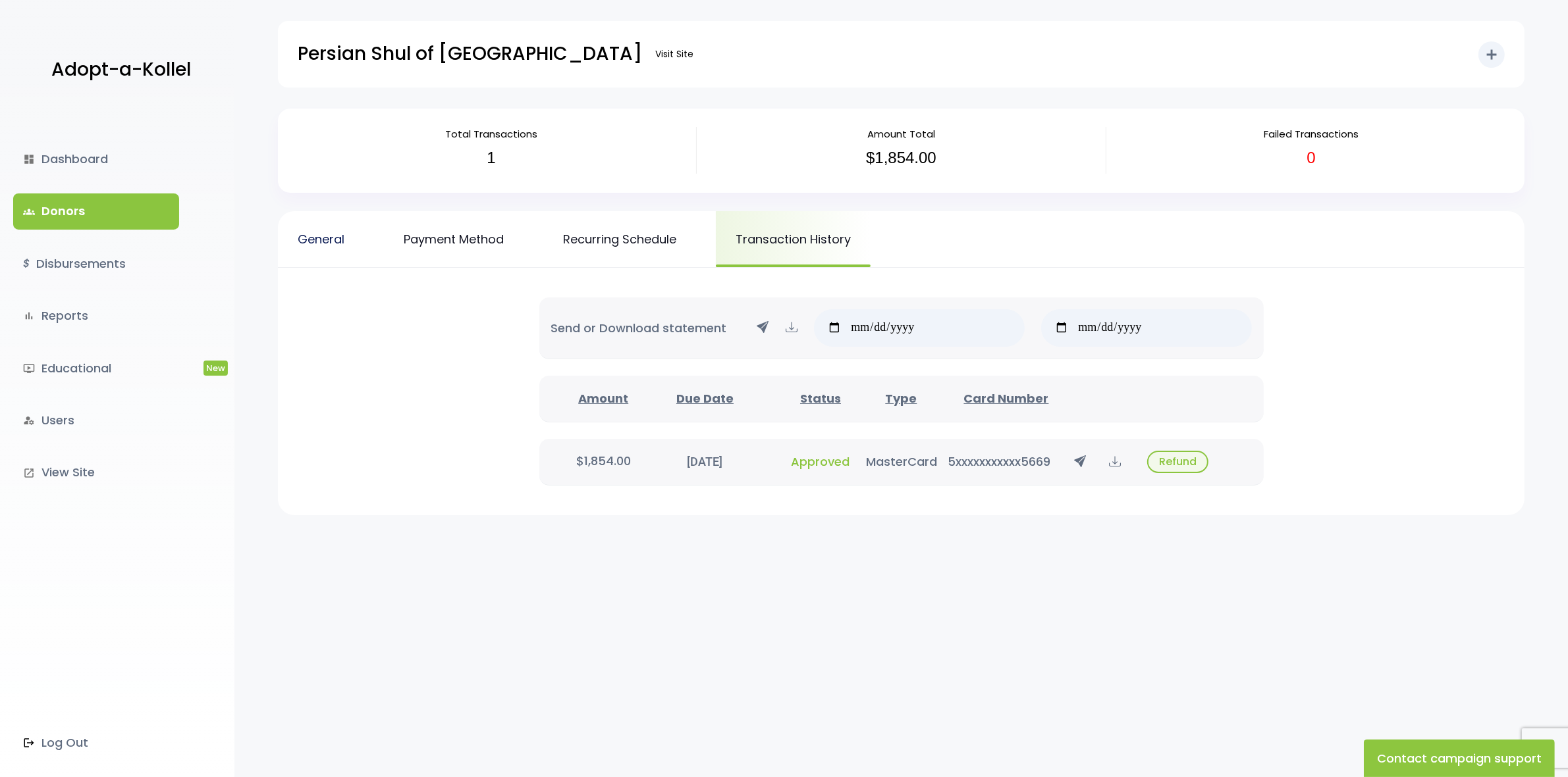
click at [326, 244] on link "General" at bounding box center [321, 239] width 86 height 56
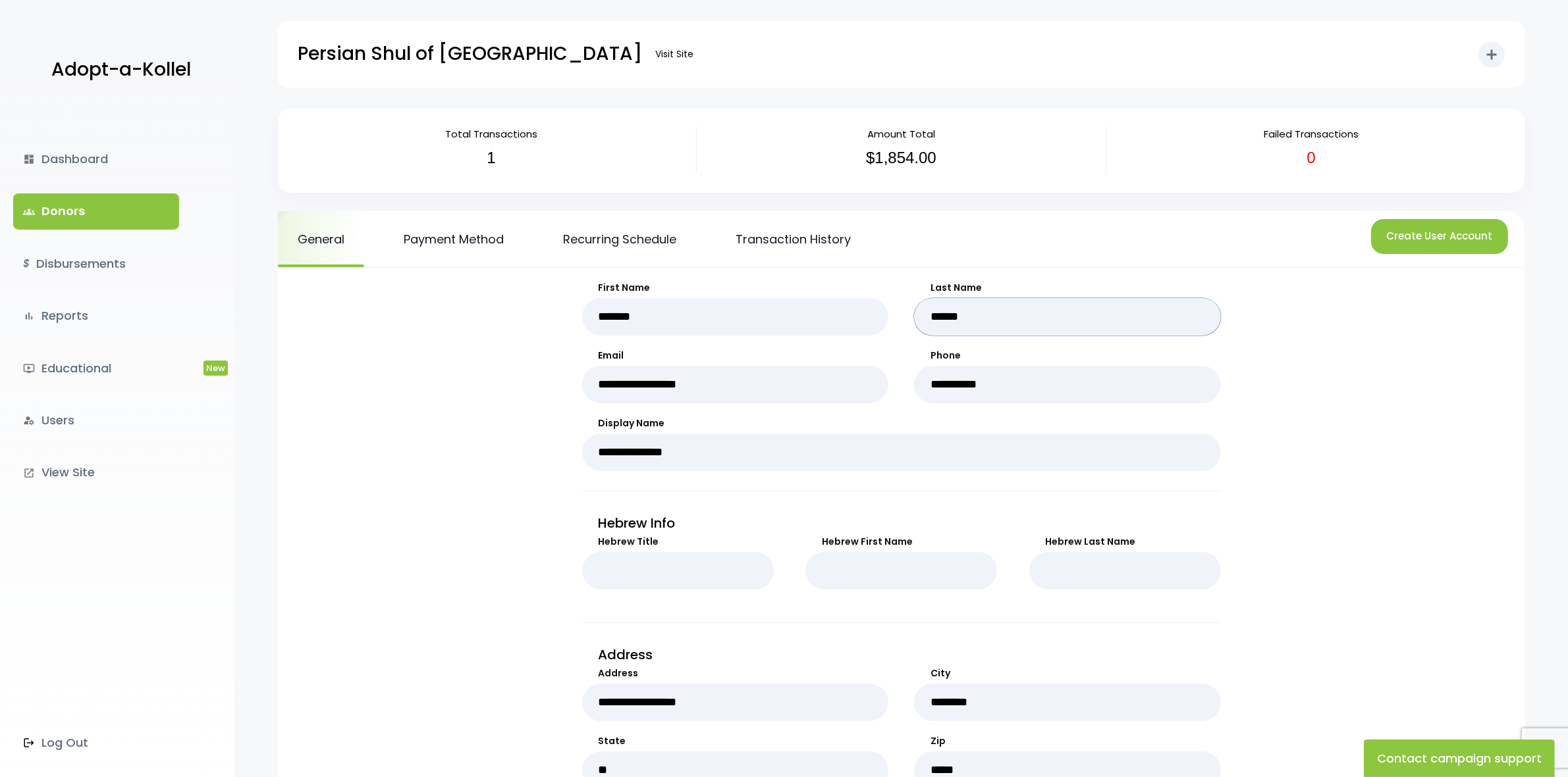
drag, startPoint x: 991, startPoint y: 316, endPoint x: 897, endPoint y: 301, distance: 95.2
click at [897, 301] on div "**********" at bounding box center [901, 386] width 639 height 211
click at [41, 214] on link "groups Donors" at bounding box center [96, 211] width 166 height 36
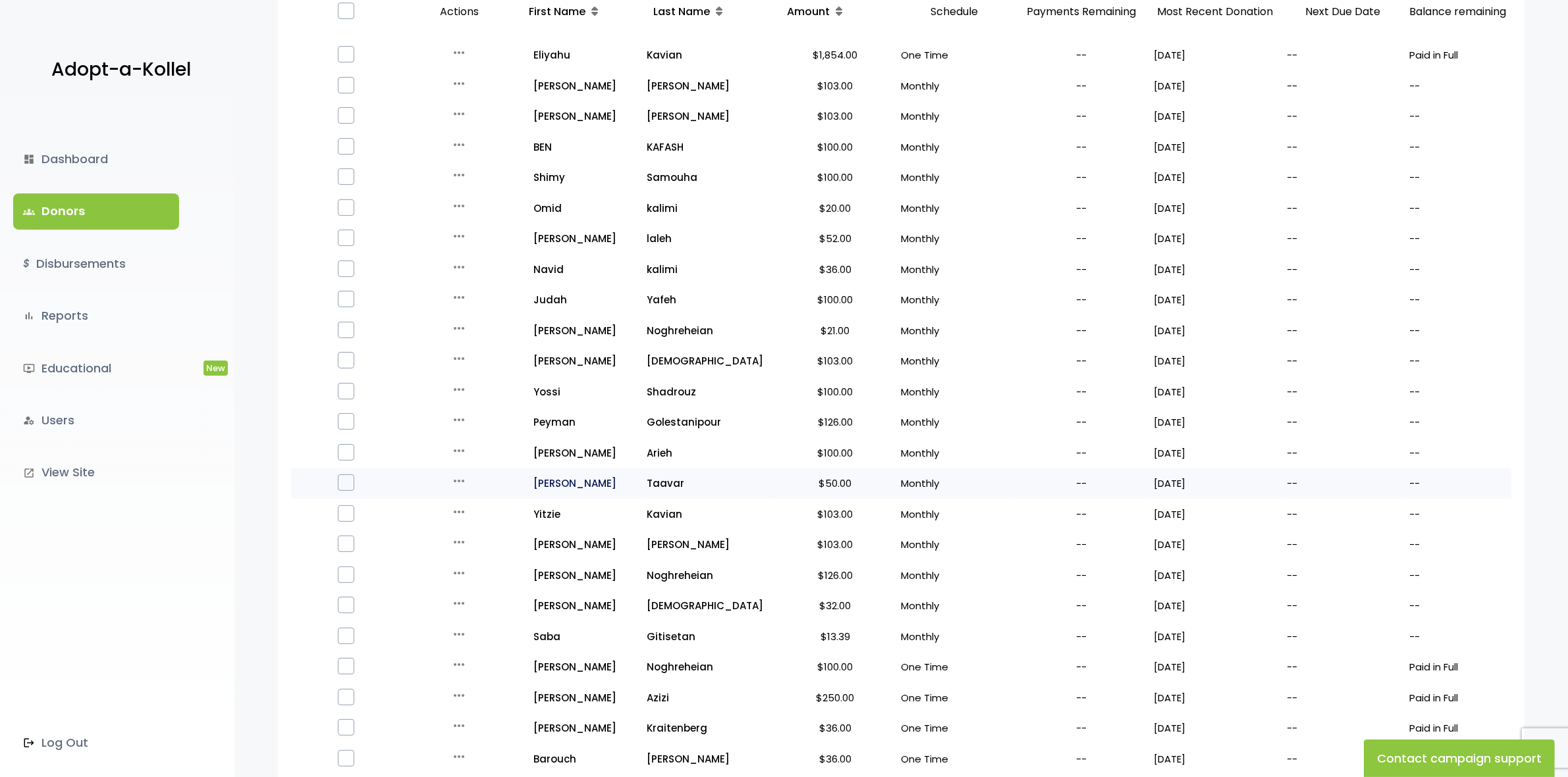
scroll to position [235, 0]
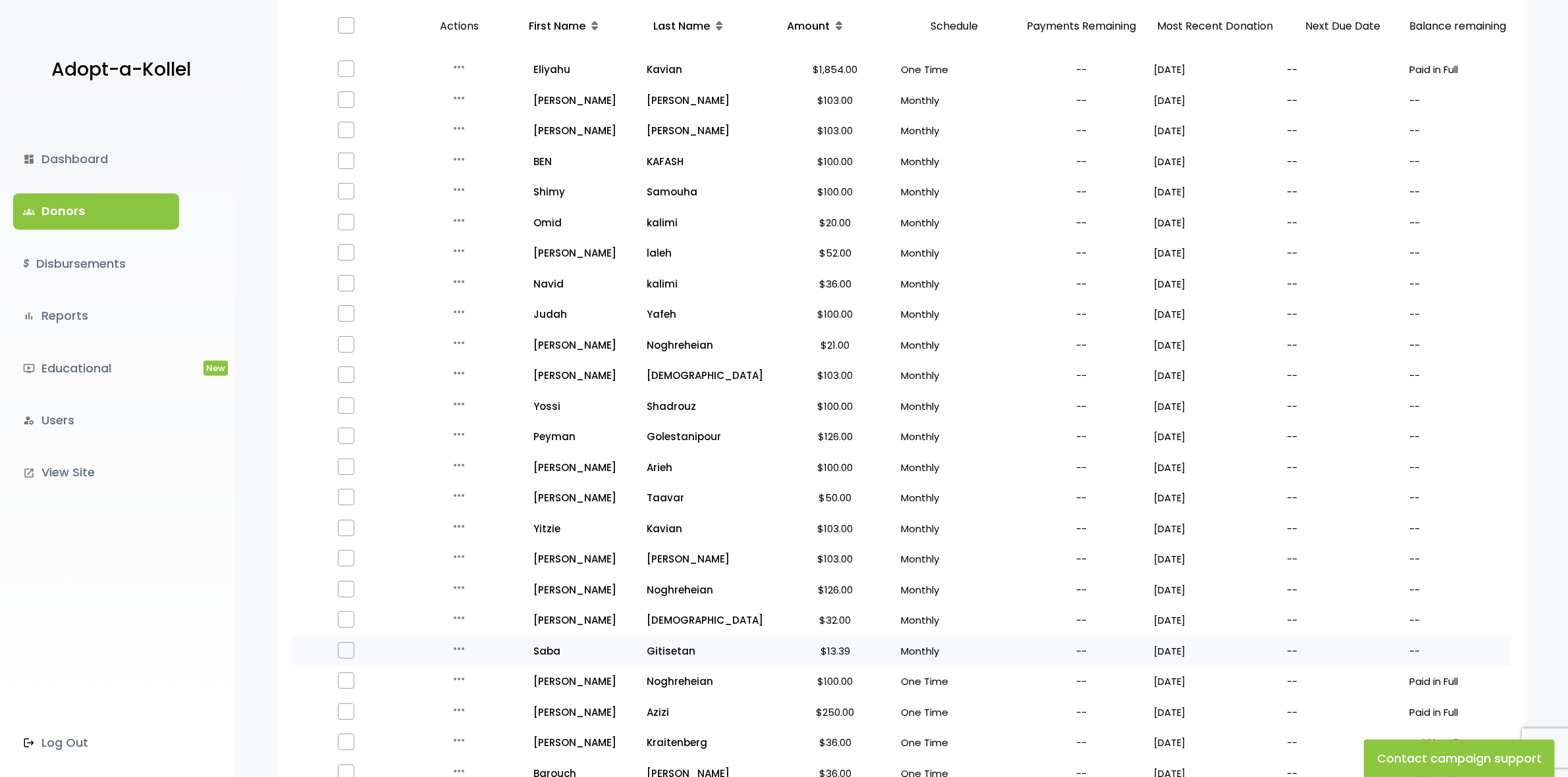
click at [461, 647] on icon "more_horiz" at bounding box center [459, 648] width 16 height 16
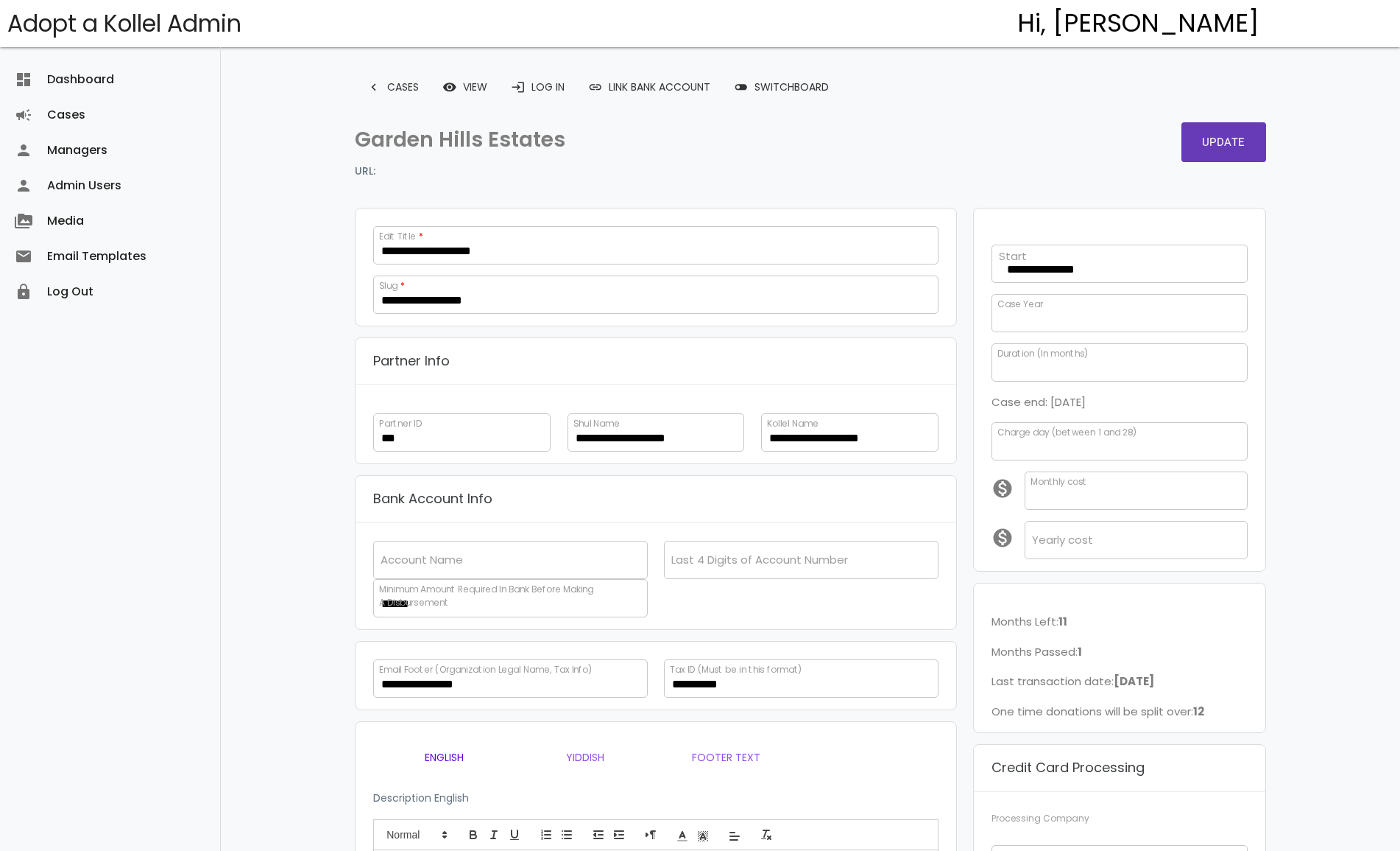
select select
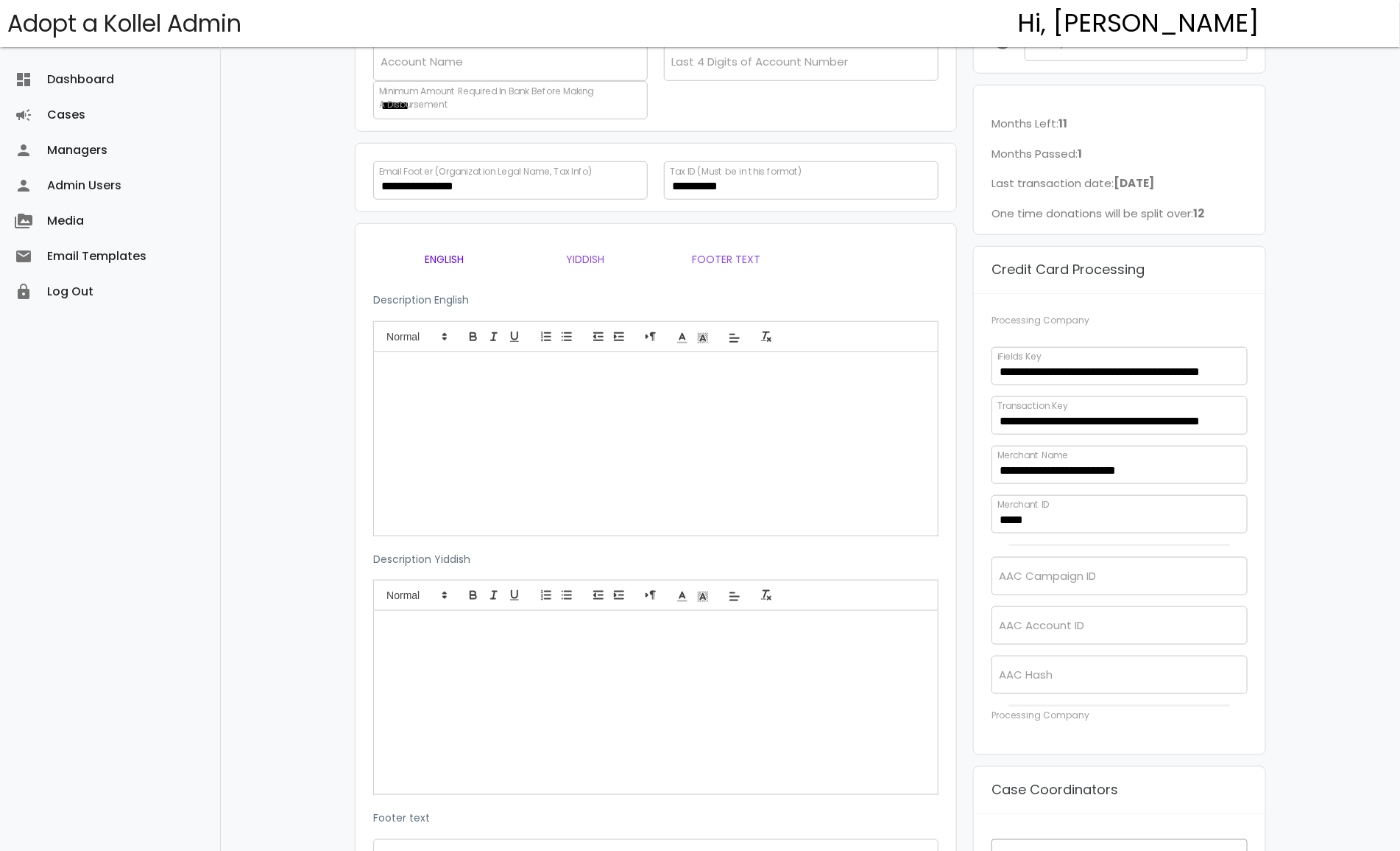
scroll to position [644, 0]
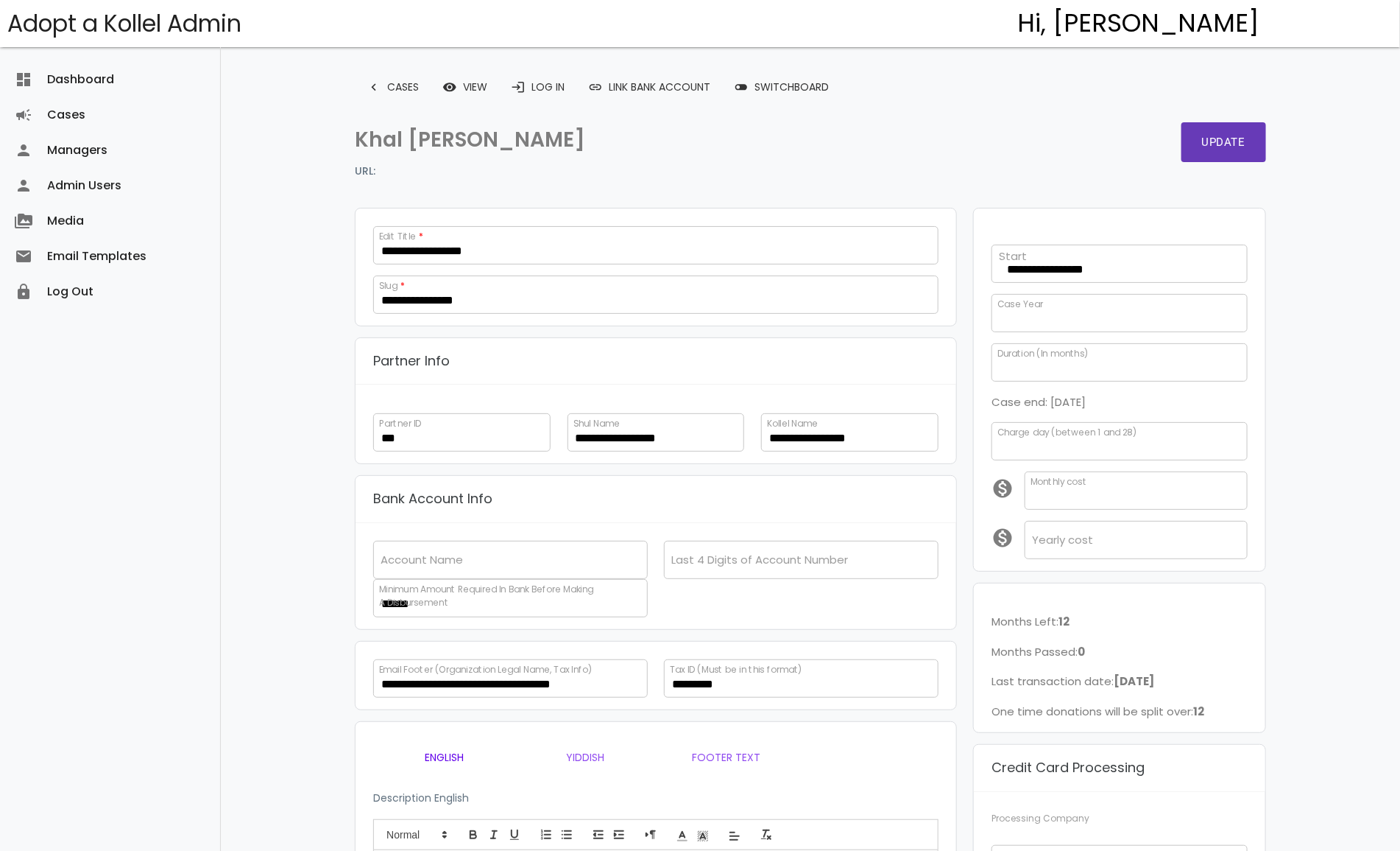
scroll to position [23, 0]
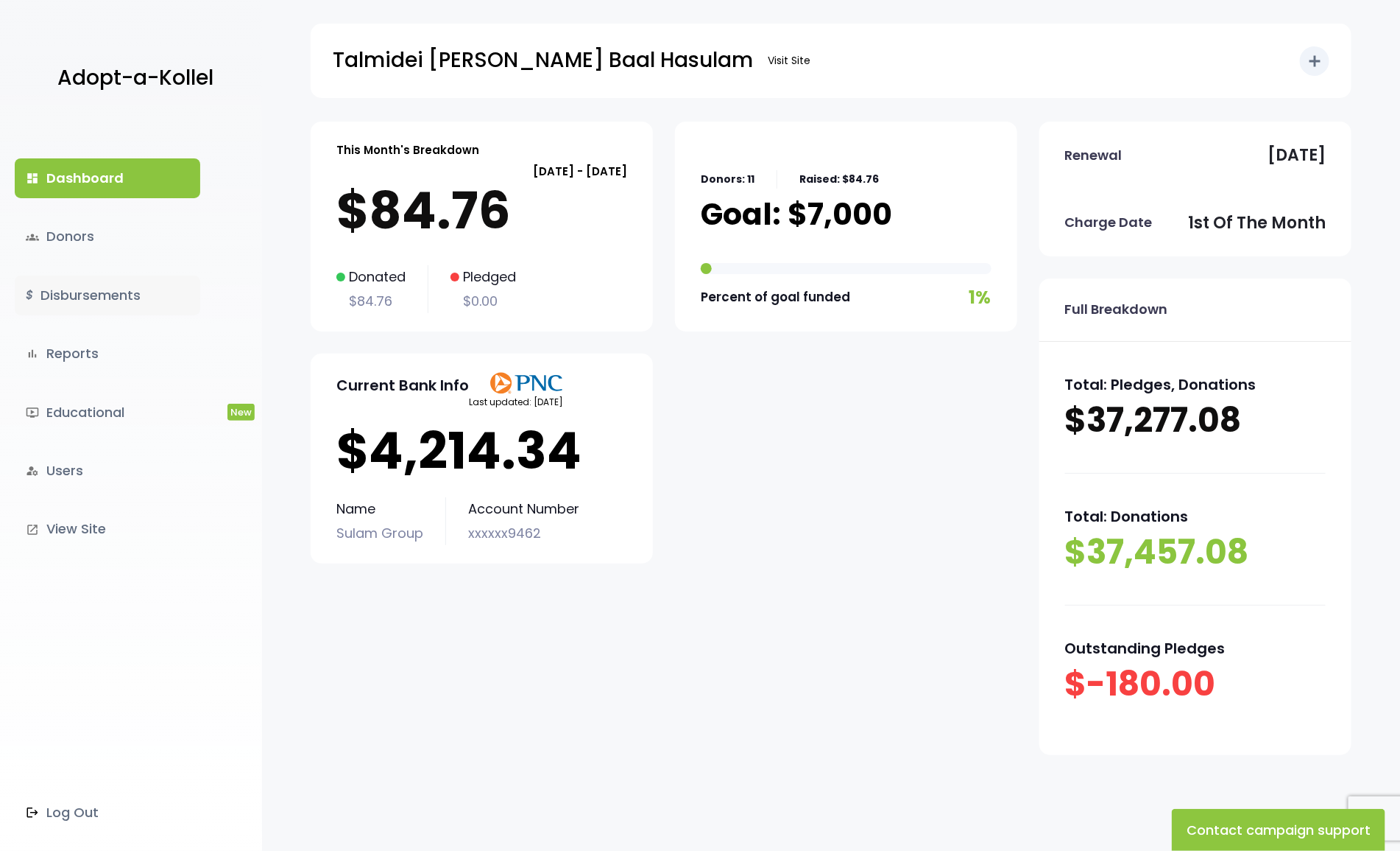
click at [90, 293] on link "$ Disbursements" at bounding box center [107, 295] width 186 height 40
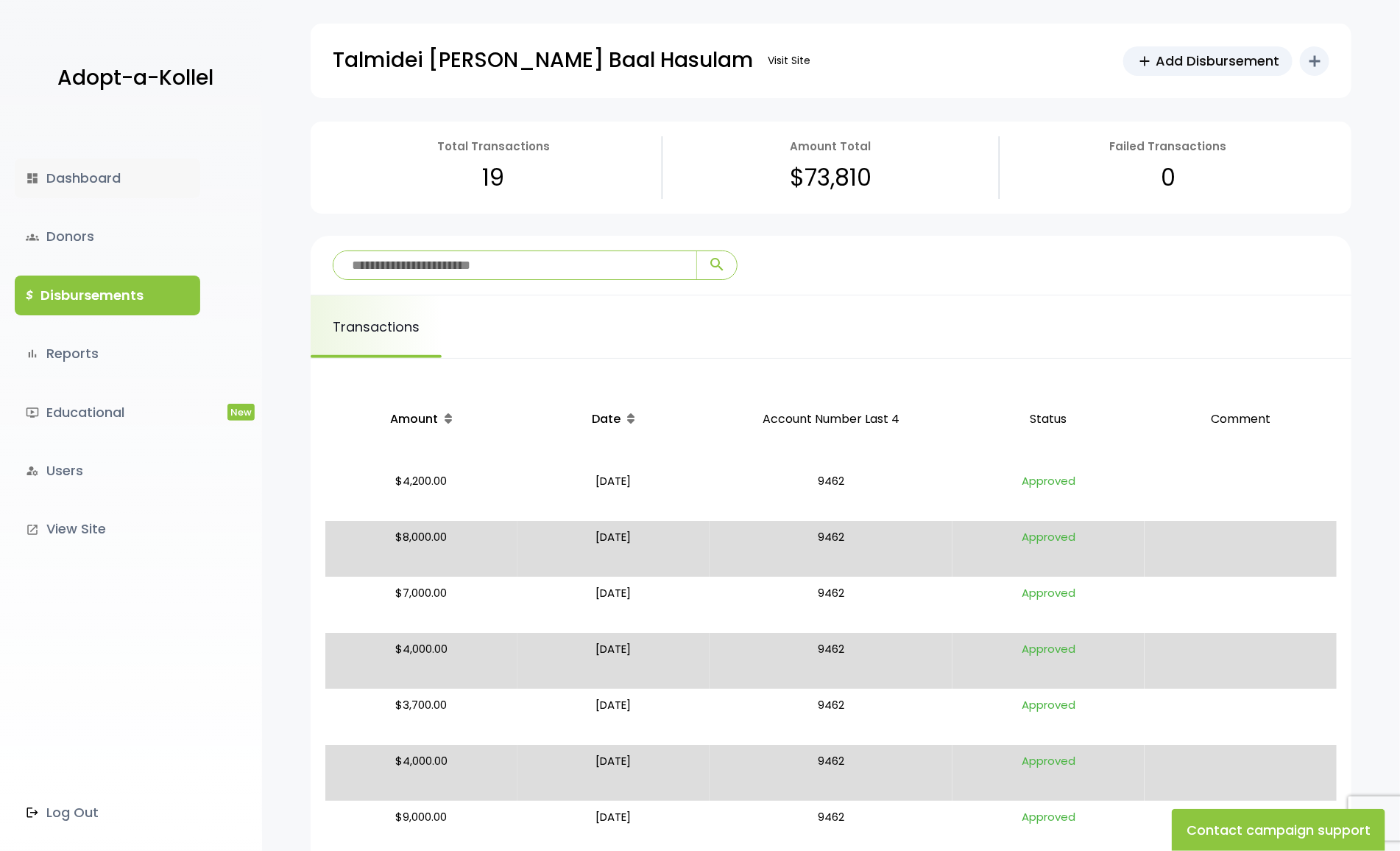
click at [71, 167] on link "dashboard Dashboard" at bounding box center [107, 177] width 186 height 40
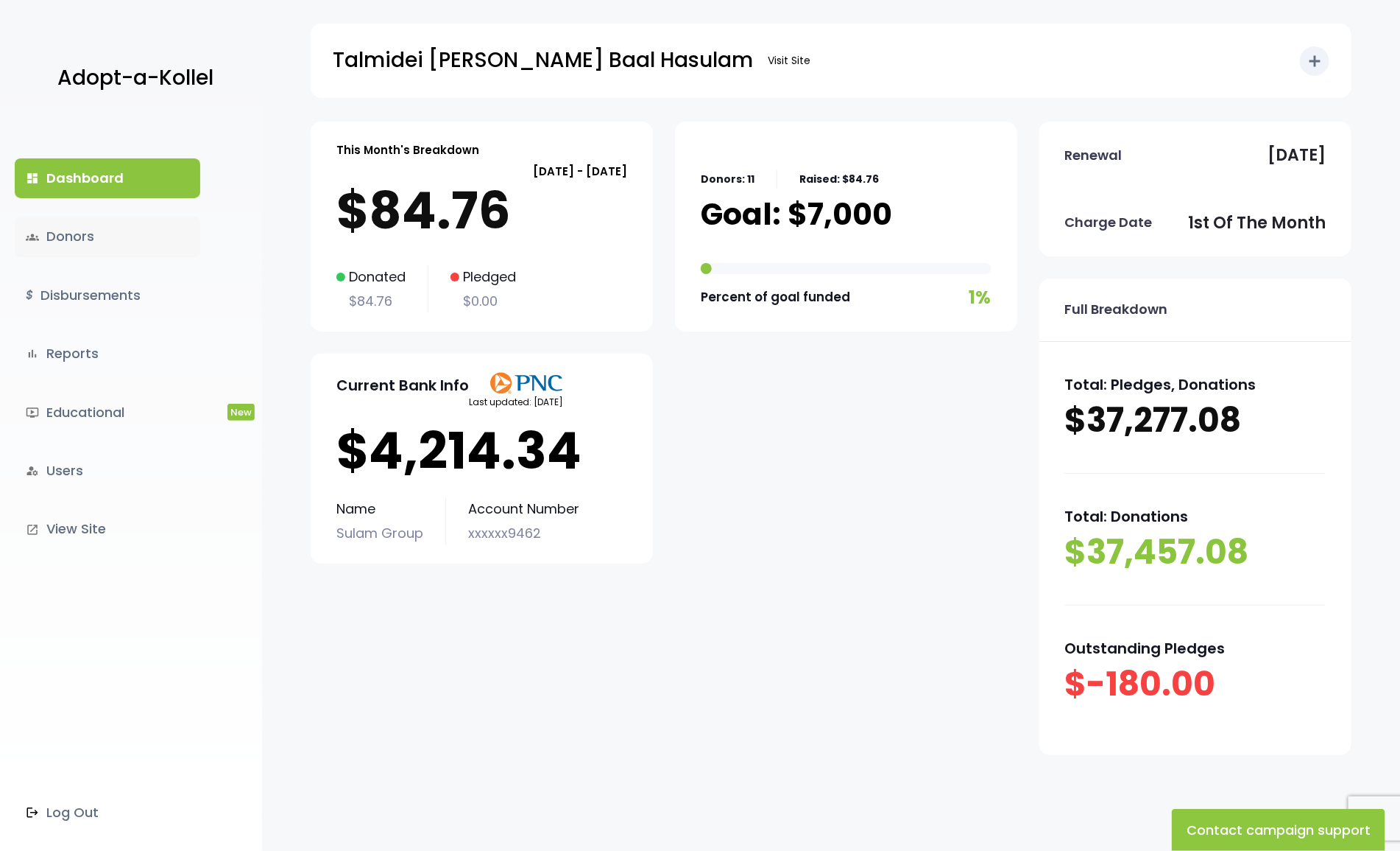
click at [45, 228] on link "groups Donors" at bounding box center [107, 236] width 186 height 40
